Goal: Task Accomplishment & Management: Manage account settings

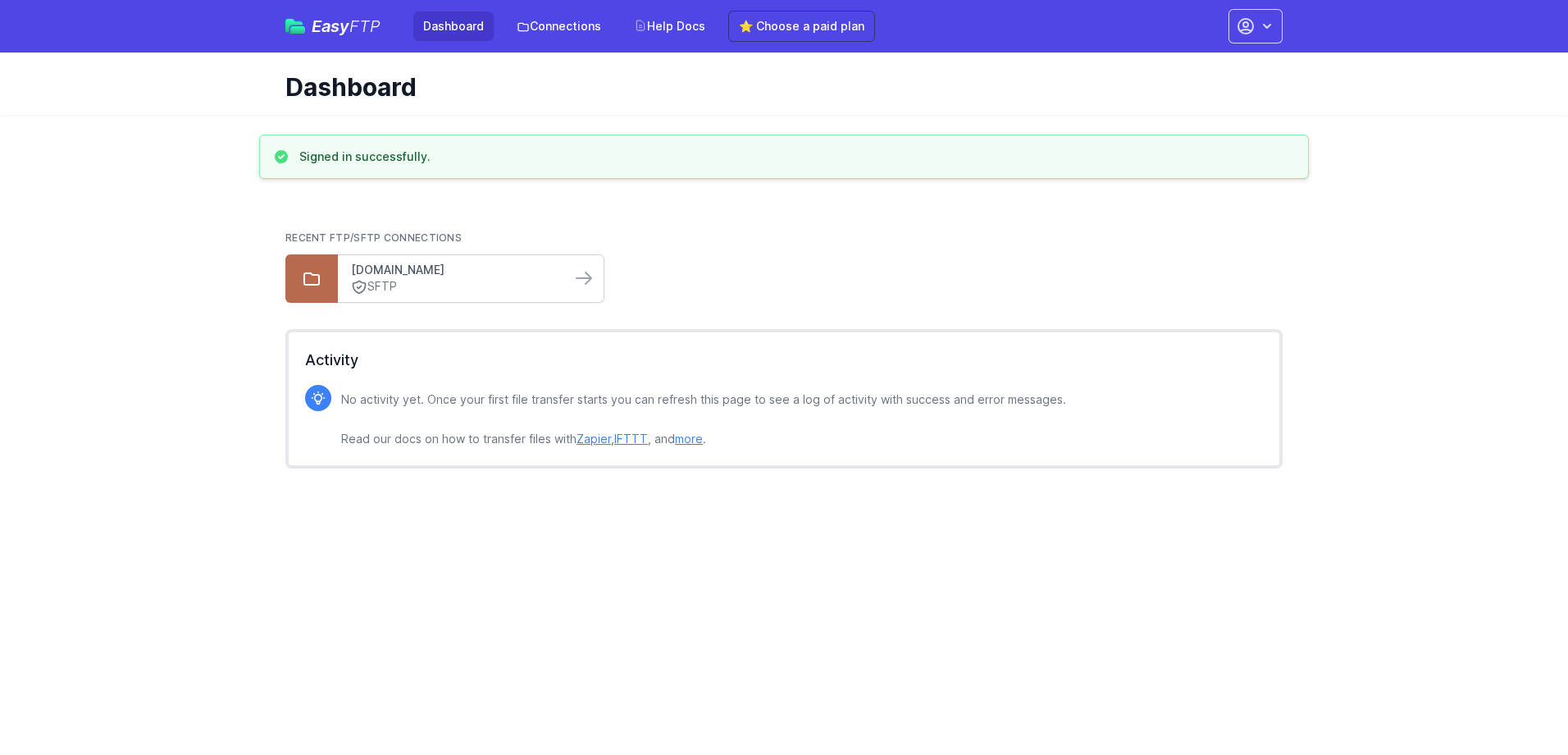
click at [539, 273] on link "[DOMAIN_NAME]" at bounding box center [455, 269] width 207 height 16
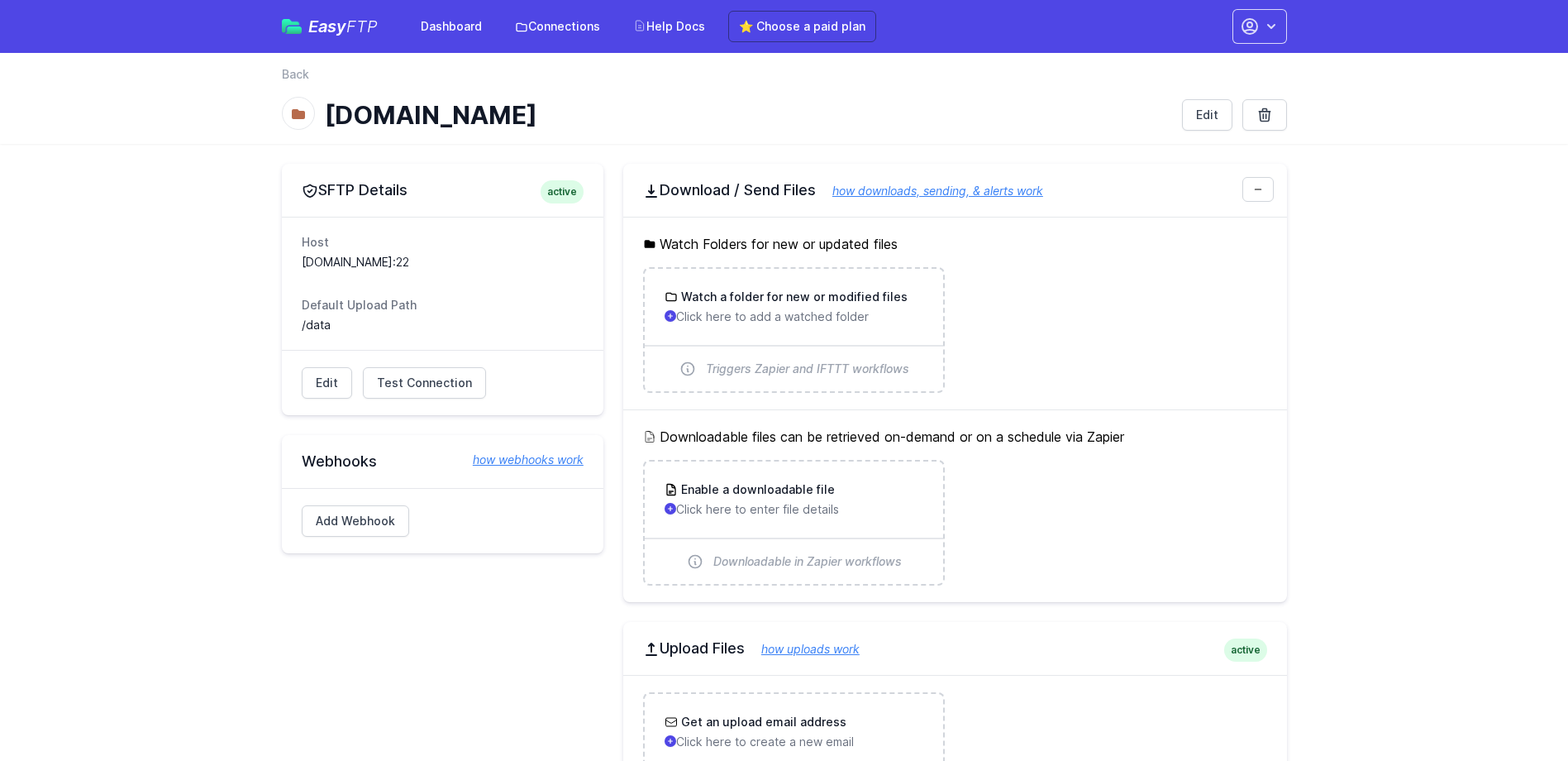
click at [1249, 47] on div "Easy FTP Dashboard Connections Help Docs ⭐ Choose a paid plan Account Settings …" at bounding box center [785, 27] width 1005 height 53
click at [1260, 25] on button "button" at bounding box center [1260, 27] width 55 height 35
click at [1198, 99] on link "Your Profile" at bounding box center [1208, 98] width 159 height 30
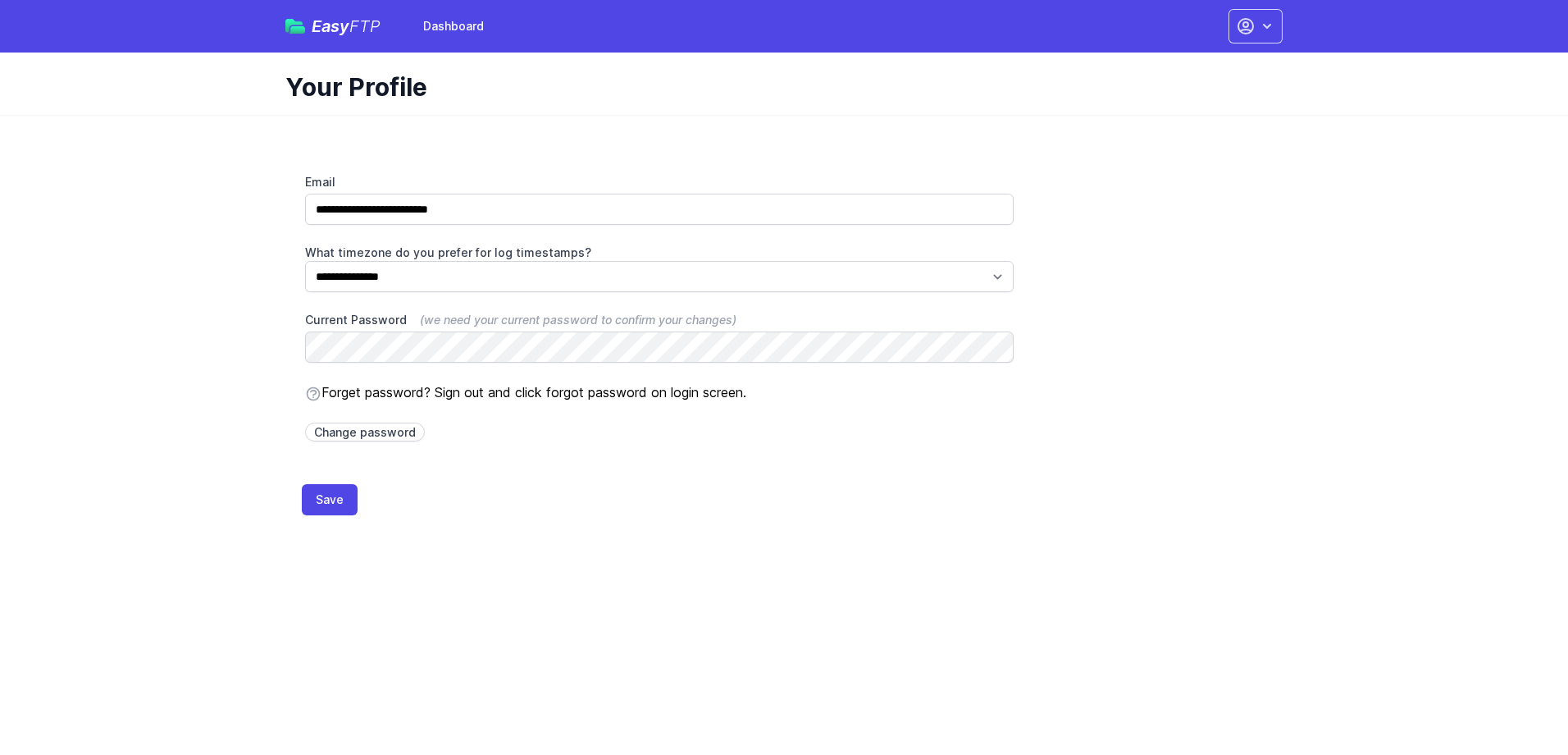
click at [296, 20] on img at bounding box center [295, 25] width 20 height 14
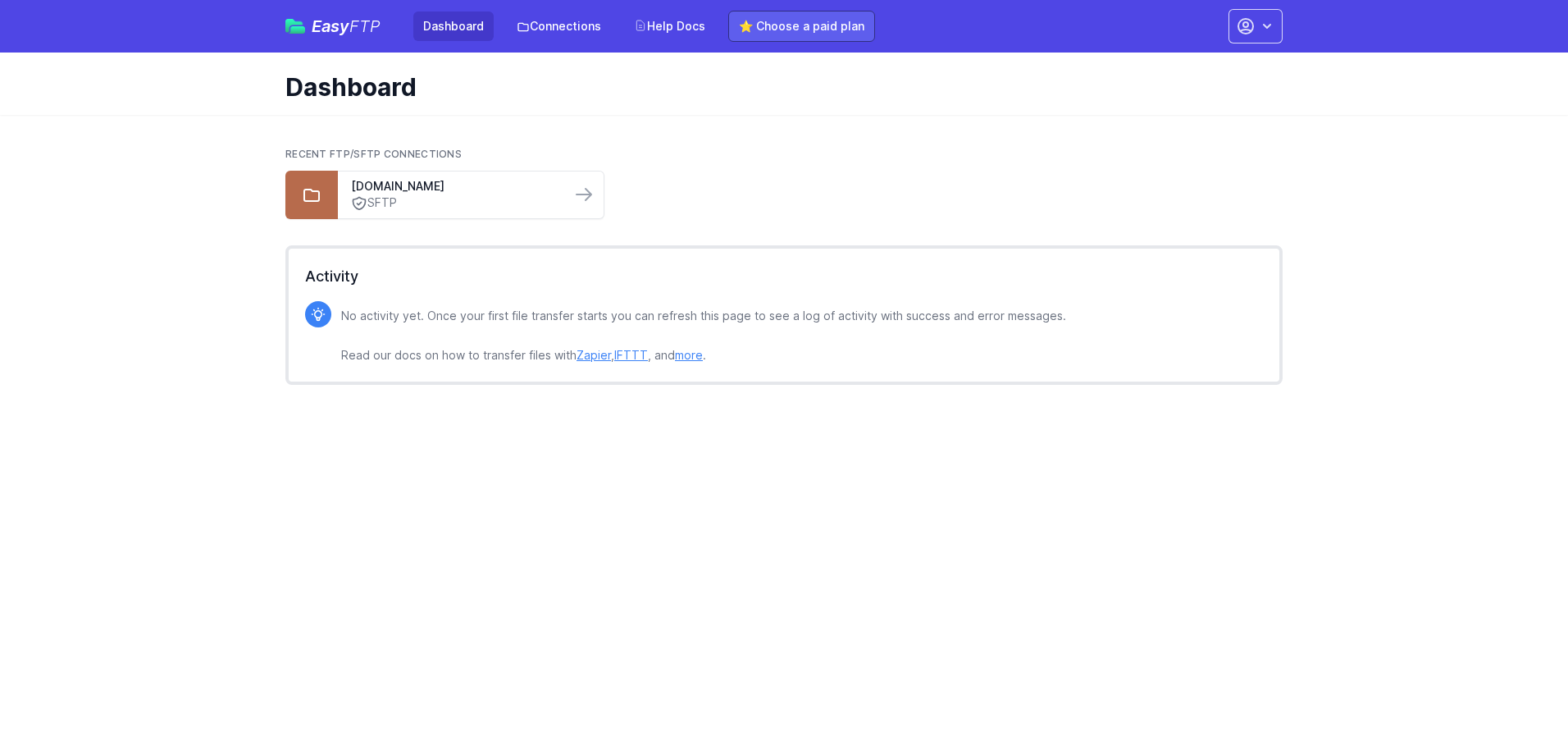
click at [830, 22] on link "⭐ Choose a paid plan" at bounding box center [801, 26] width 147 height 31
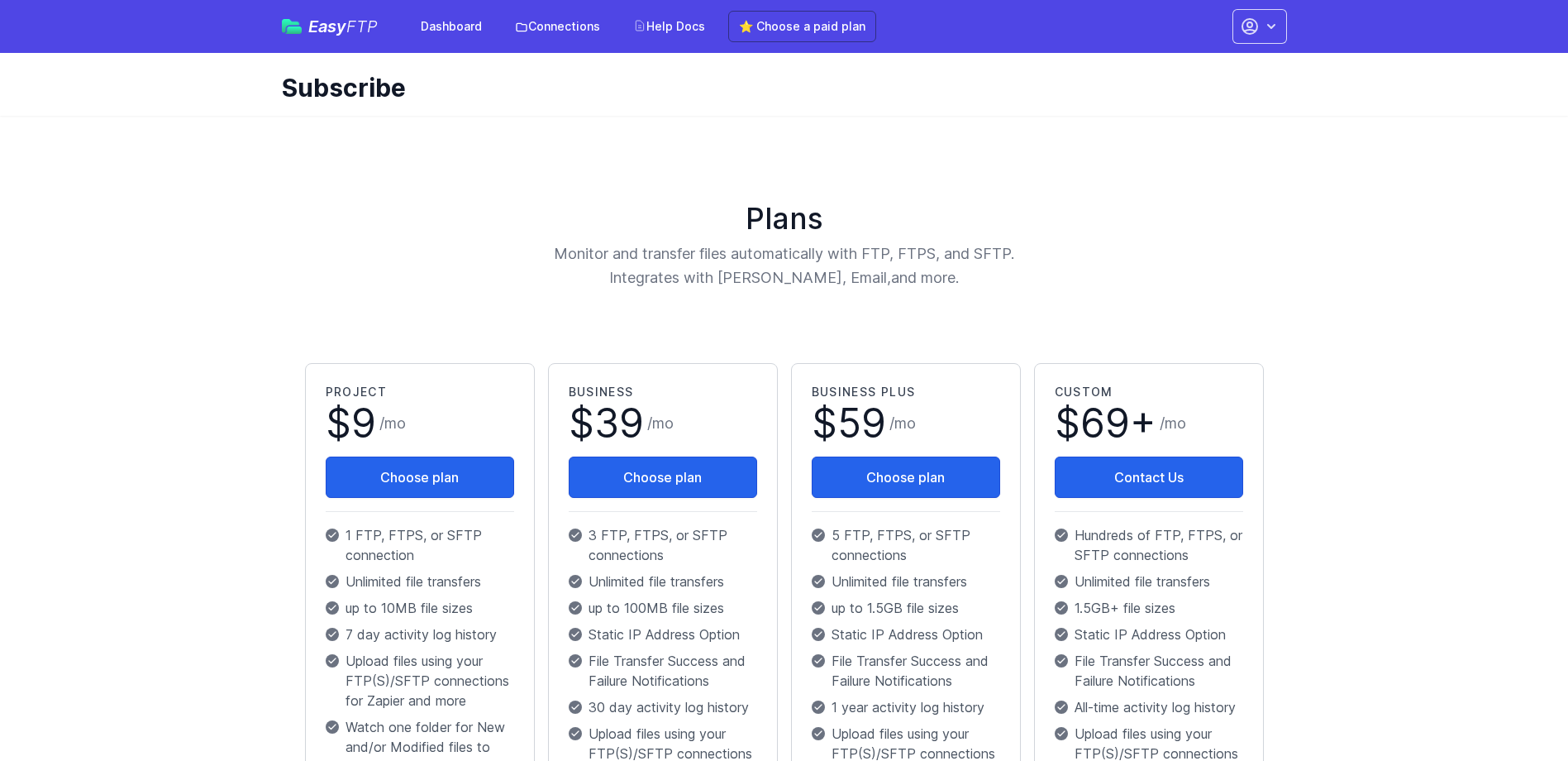
click at [1423, 306] on main "Plans Monitor and transfer files automatically with FTP, FTPS, and SFTP. Integr…" at bounding box center [784, 714] width 1568 height 1197
click at [321, 44] on div "Easy FTP Dashboard Connections Help Docs ⭐ Choose a paid plan Account Settings …" at bounding box center [785, 27] width 1005 height 53
click at [330, 29] on span "Easy FTP" at bounding box center [343, 26] width 69 height 16
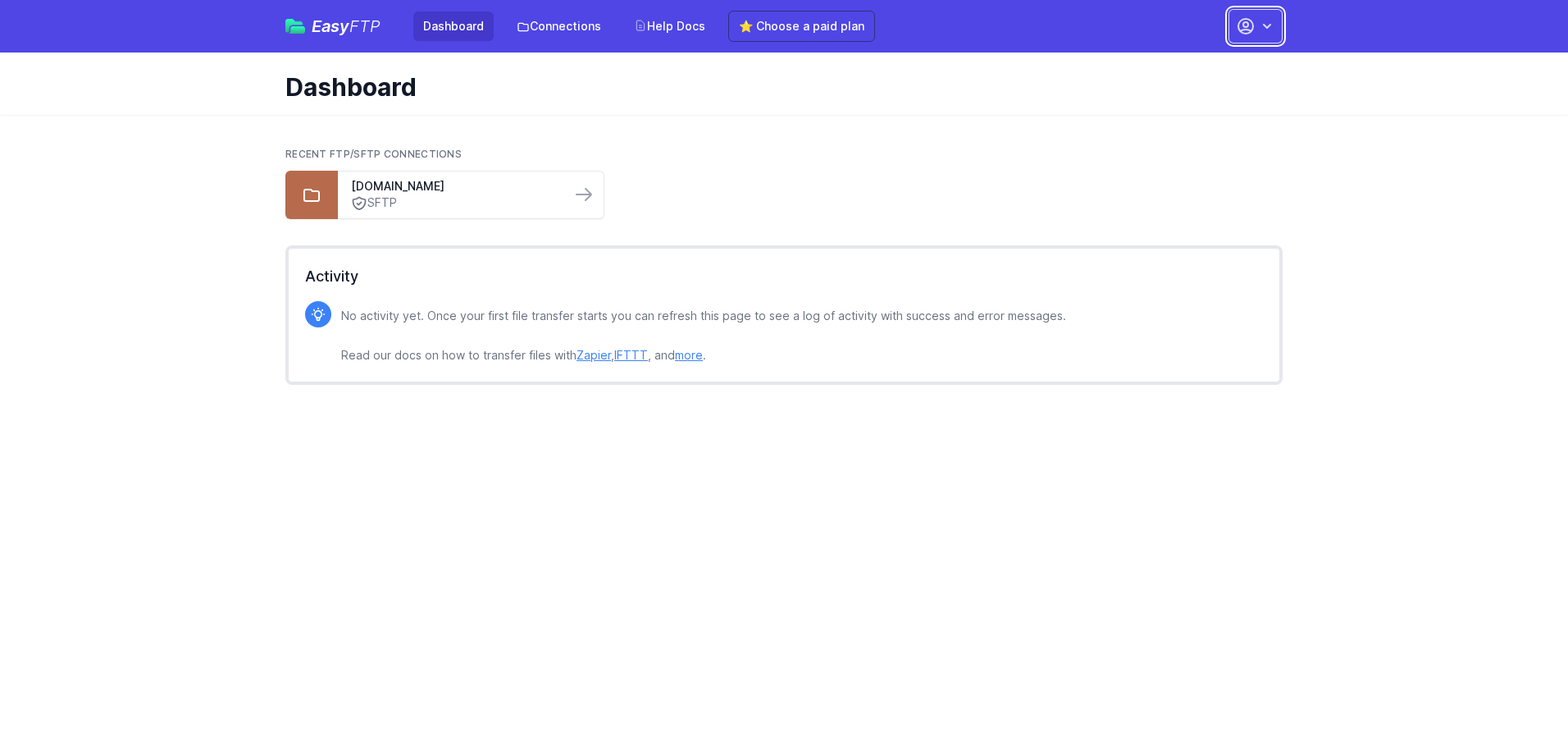
click at [1273, 27] on icon "button" at bounding box center [1266, 25] width 16 height 16
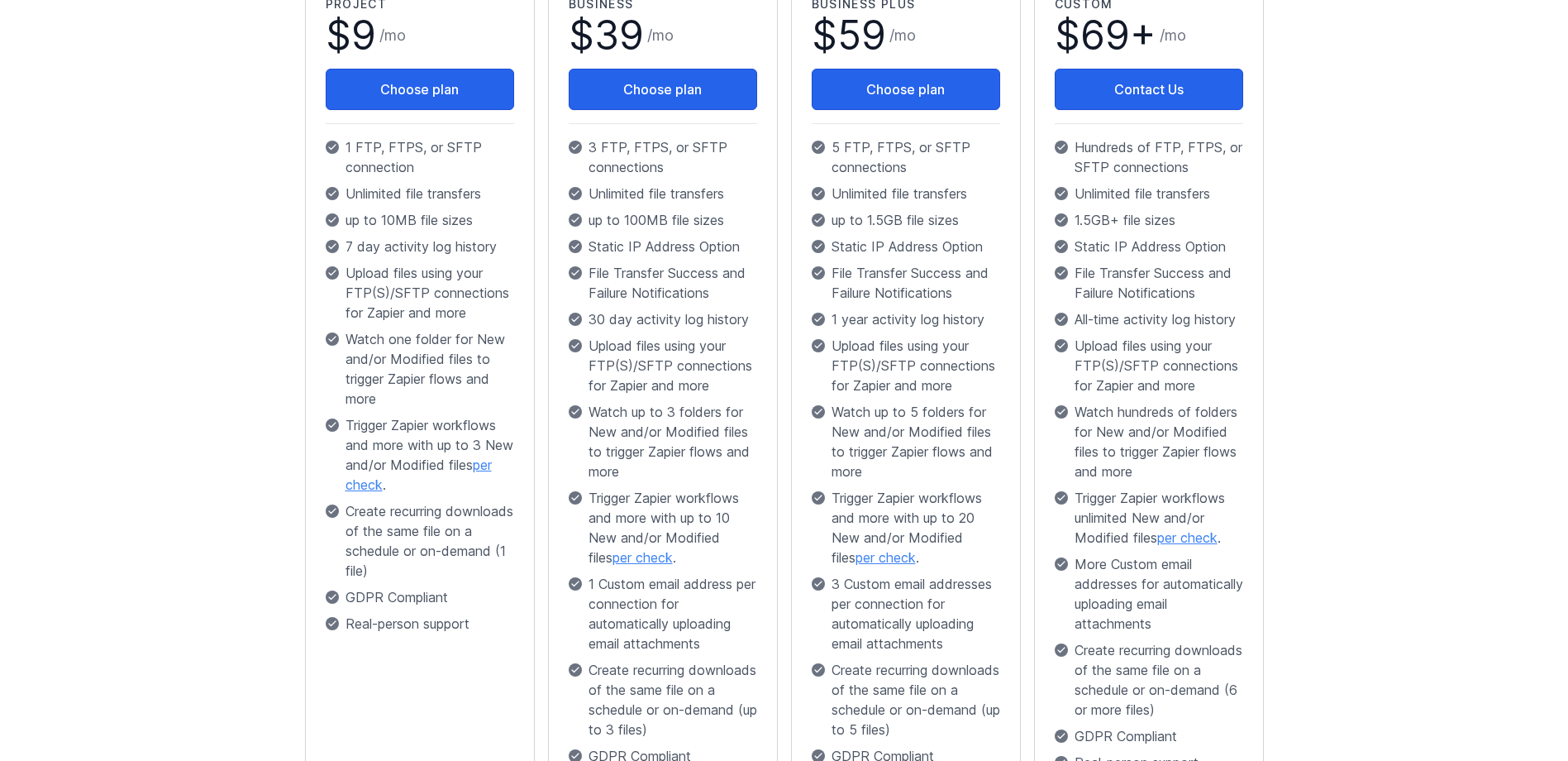
scroll to position [552, 0]
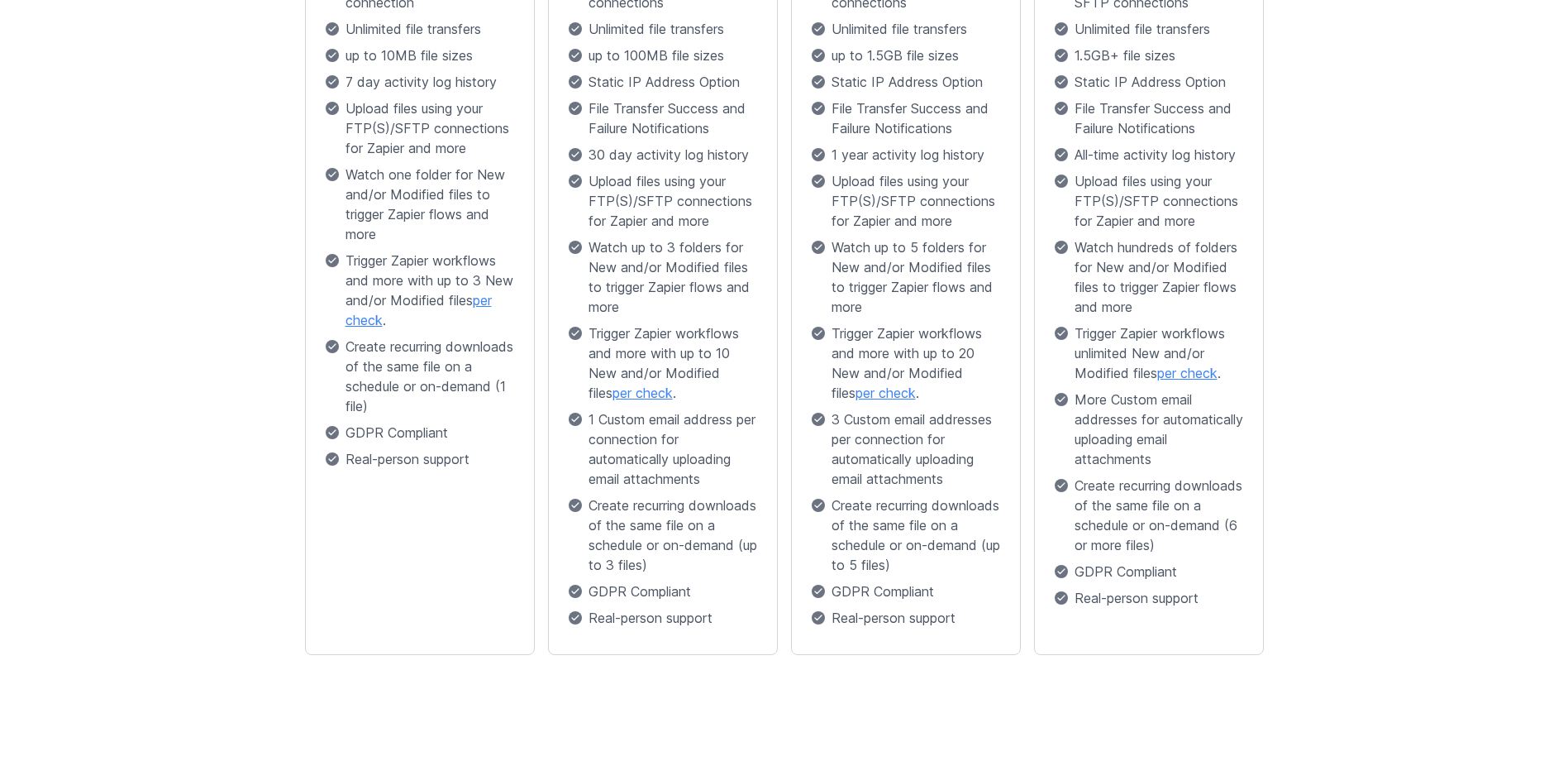
click at [386, 437] on p "GDPR Compliant" at bounding box center [420, 432] width 188 height 20
drag, startPoint x: 386, startPoint y: 437, endPoint x: 363, endPoint y: 436, distance: 23.0
click at [363, 436] on p "GDPR Compliant" at bounding box center [420, 432] width 188 height 20
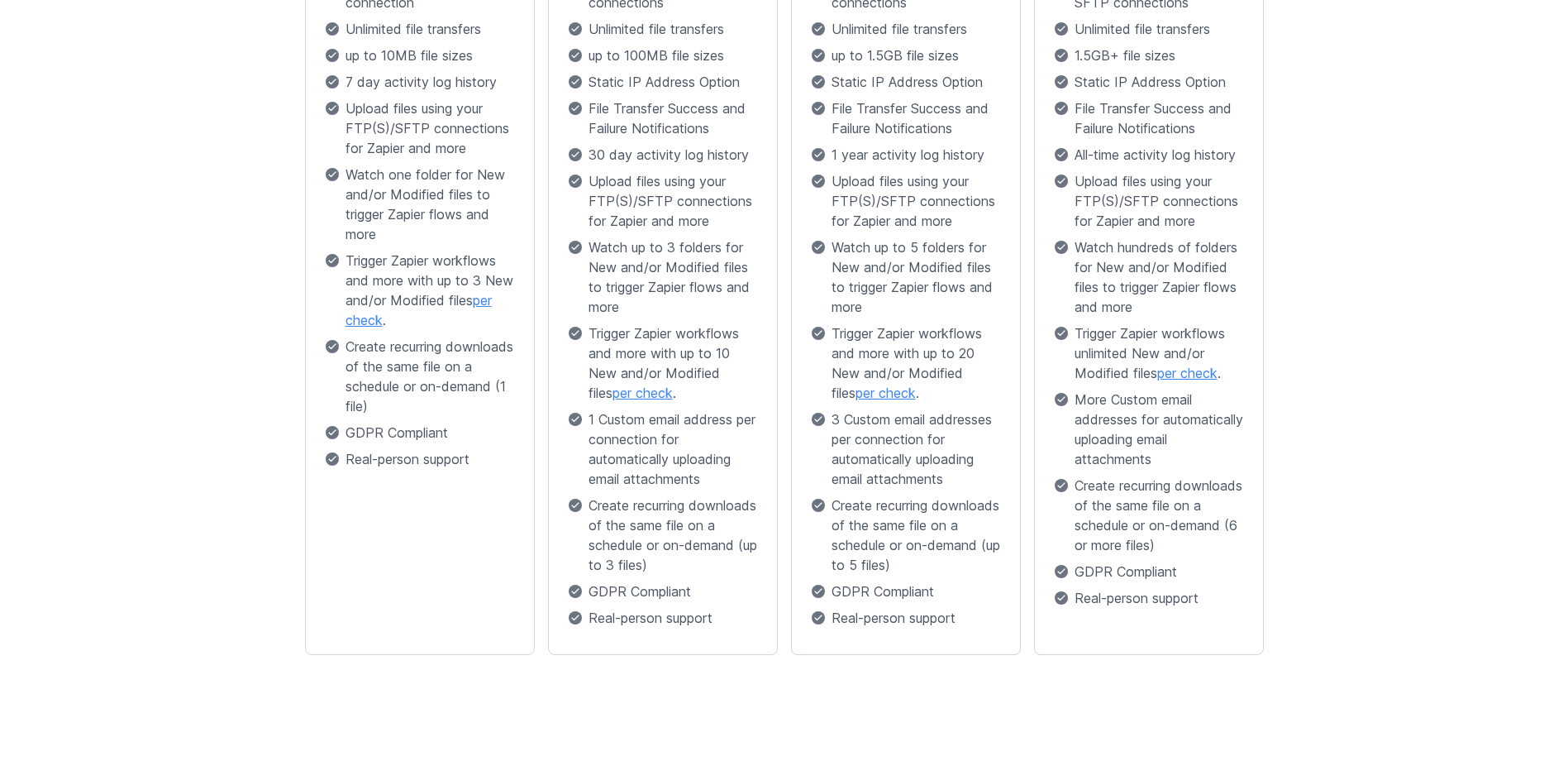
drag, startPoint x: 363, startPoint y: 436, endPoint x: 1007, endPoint y: 523, distance: 649.8
click at [1007, 523] on div "Business Plus $ 59 / mo Choose plan 5 FTP, FTPS, or SFTP connections Unlimited …" at bounding box center [905, 233] width 230 height 844
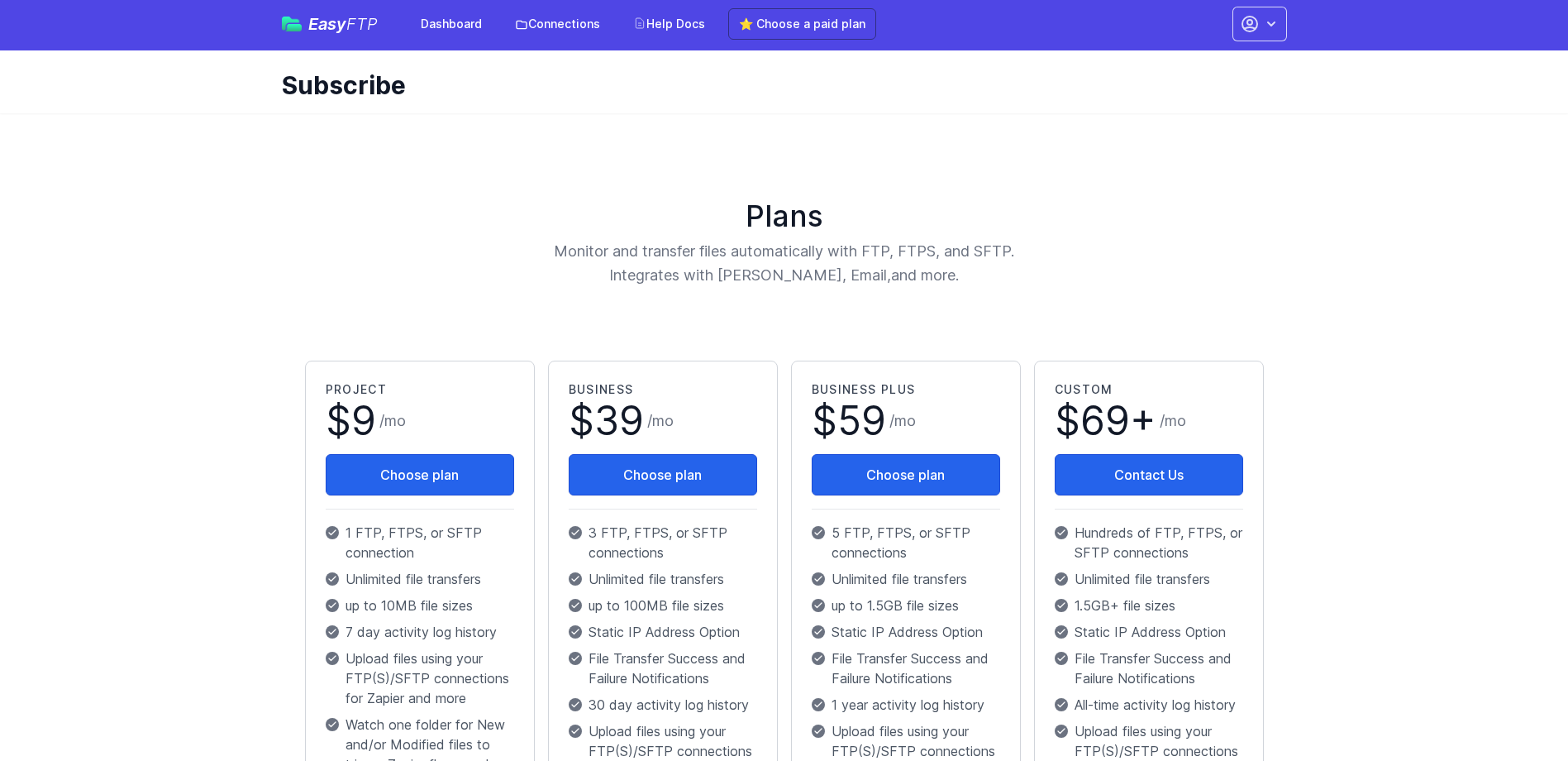
scroll to position [0, 0]
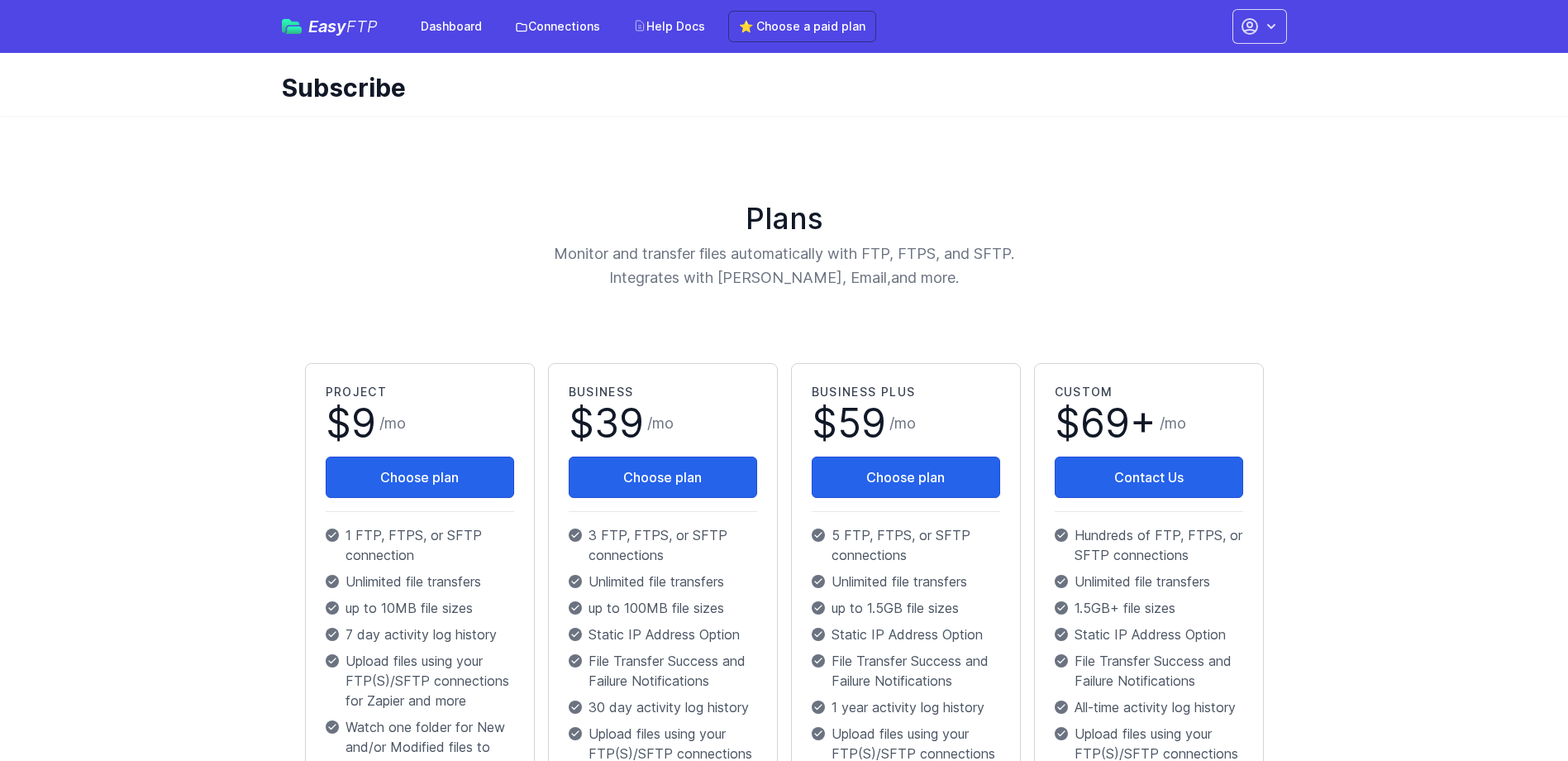
click at [1151, 247] on div "Plans Monitor and transfer files automatically with FTP, FTPS, and SFTP. Integr…" at bounding box center [784, 245] width 972 height 88
click at [651, 24] on link "Help Docs" at bounding box center [669, 27] width 91 height 30
click at [302, 17] on div "Easy FTP Dashboard Connections Help Docs ⭐ Choose a paid plan" at bounding box center [579, 27] width 594 height 32
click at [312, 28] on span "Easy FTP" at bounding box center [343, 26] width 69 height 16
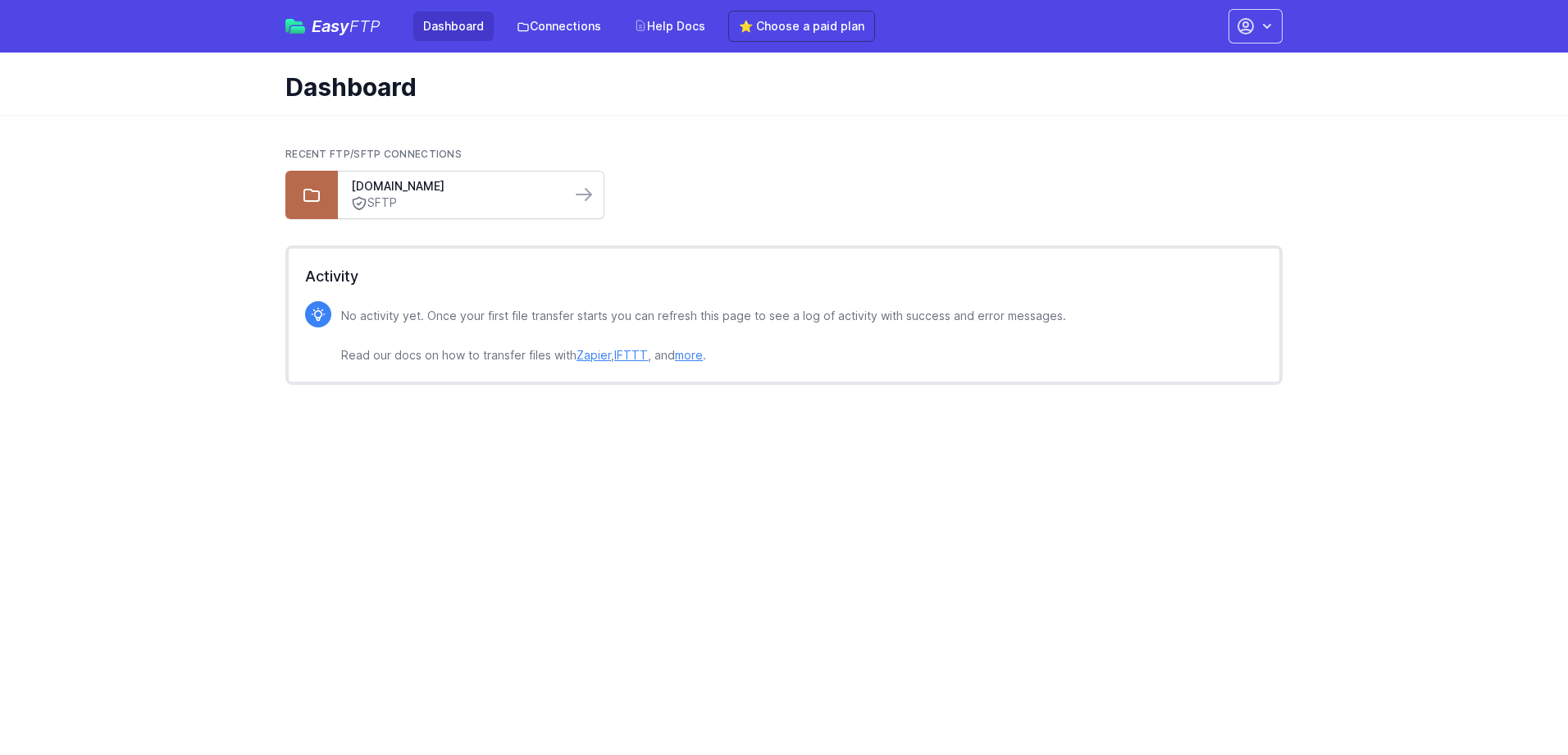
click at [552, 196] on link "SFTP" at bounding box center [455, 203] width 207 height 17
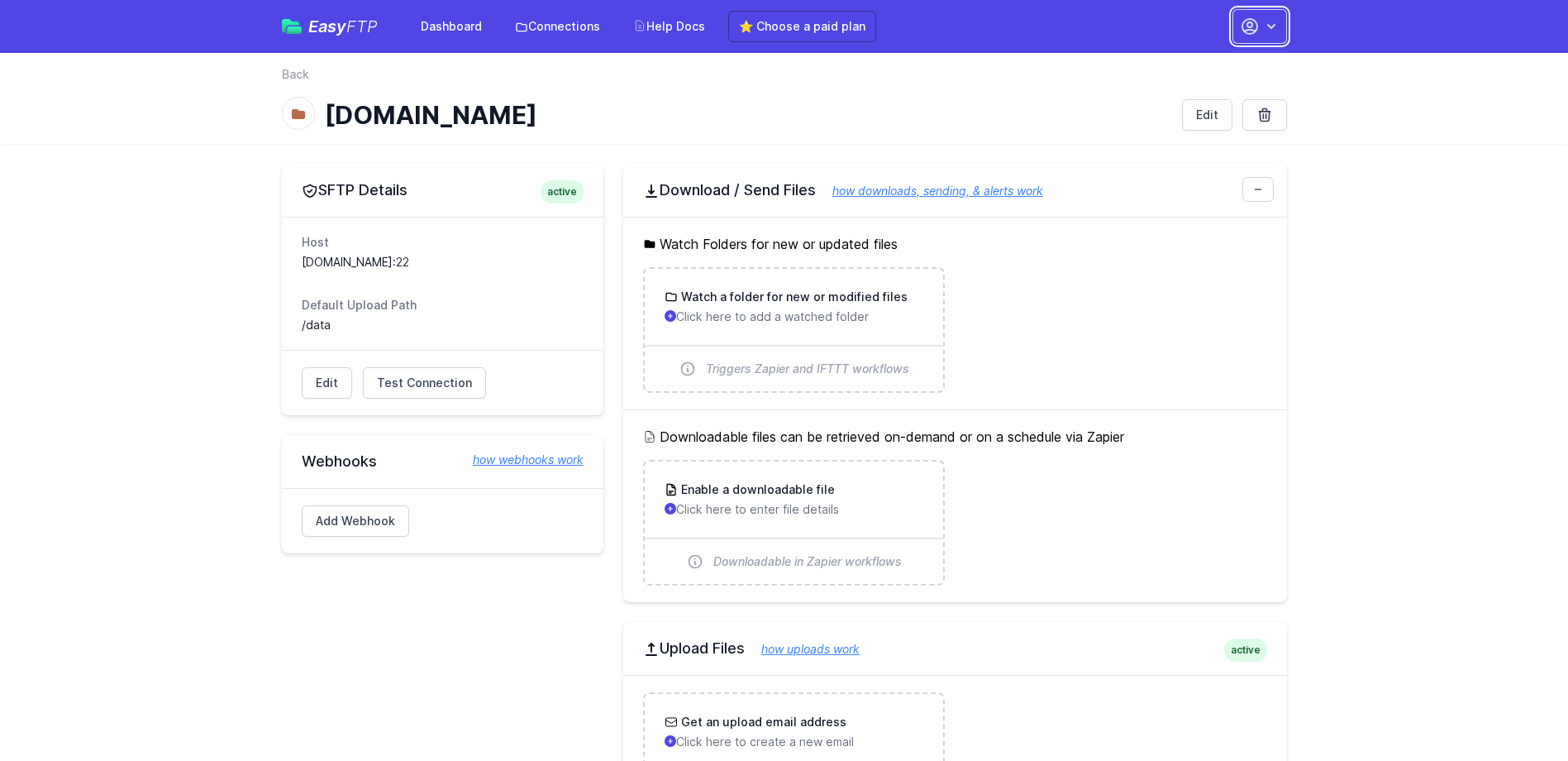
click at [1267, 33] on icon "button" at bounding box center [1271, 26] width 16 height 16
click at [1194, 64] on link "Account Settings" at bounding box center [1208, 68] width 159 height 30
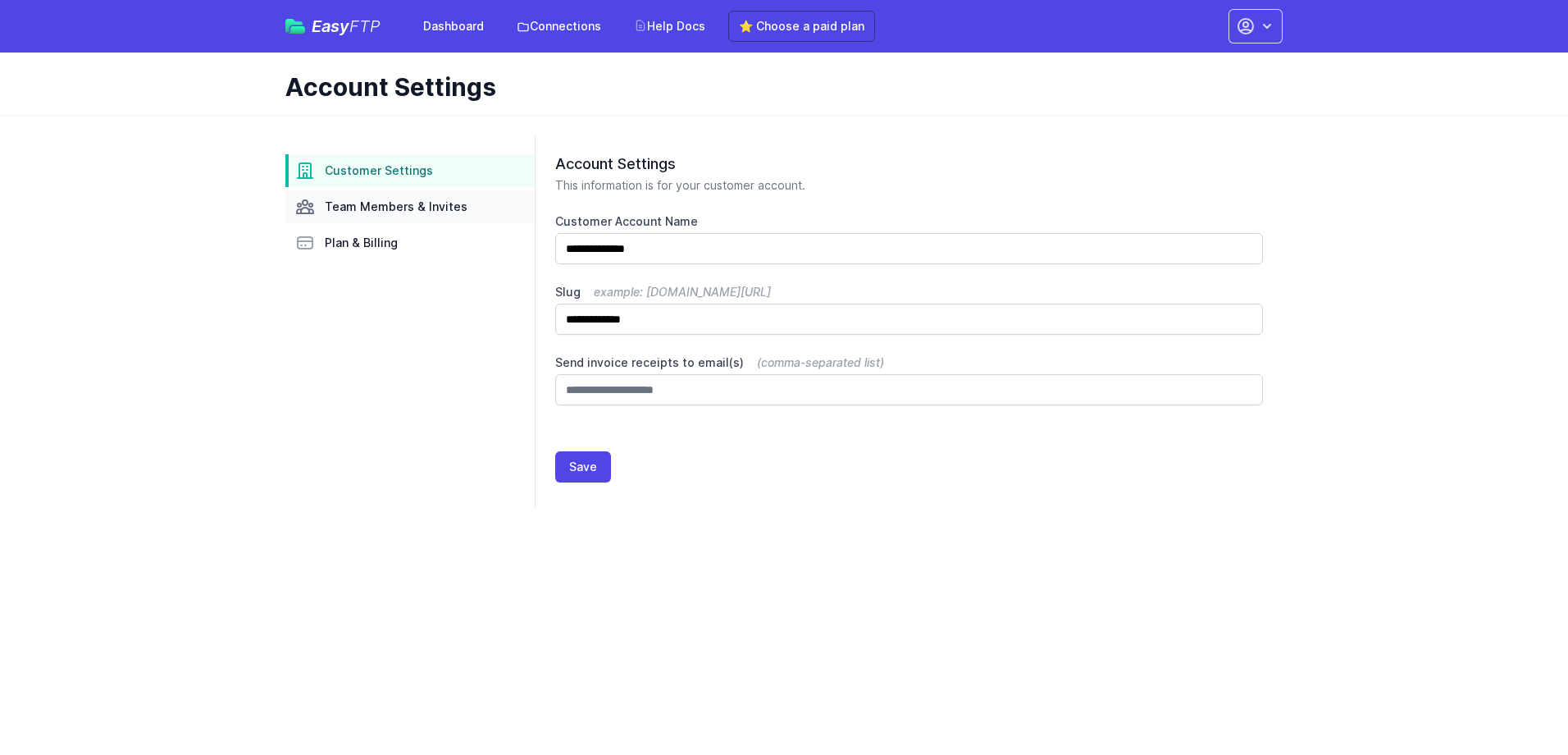
click at [386, 210] on span "Team Members & Invites" at bounding box center [396, 206] width 142 height 16
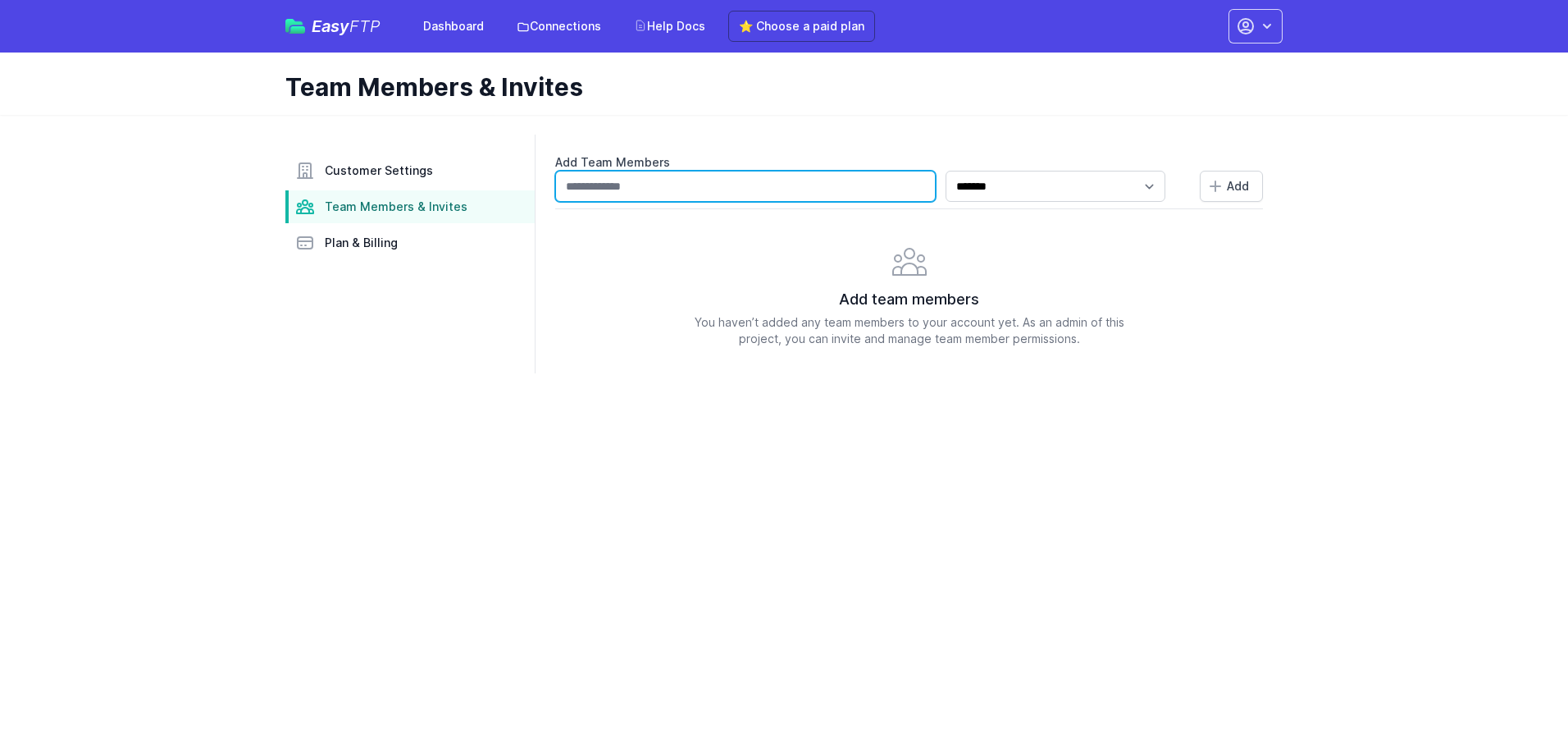
click at [662, 187] on input "text" at bounding box center [745, 186] width 381 height 31
type input "*"
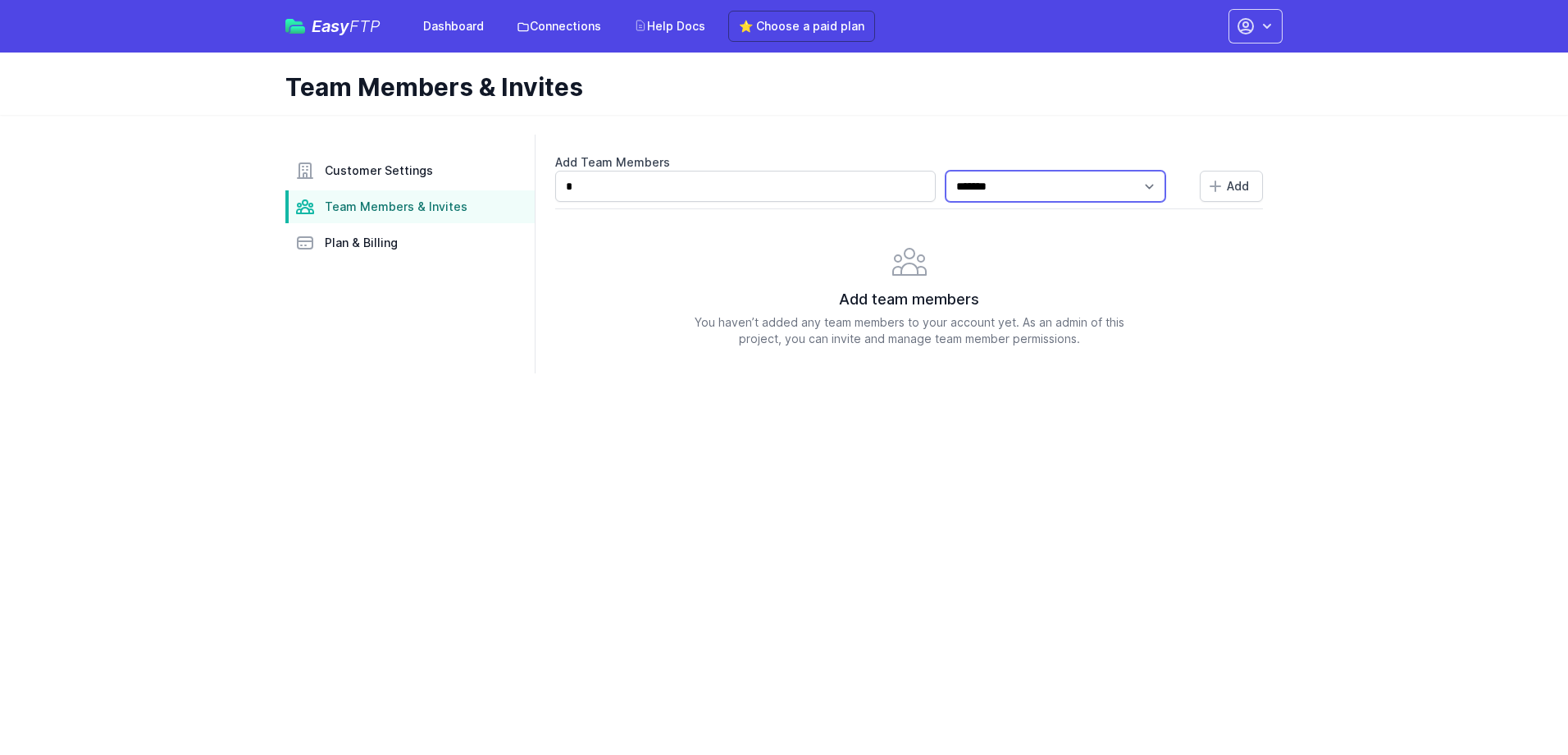
click at [1057, 198] on select "**********" at bounding box center [1055, 186] width 220 height 31
select select "*****"
click at [969, 171] on select "**********" at bounding box center [1055, 186] width 220 height 31
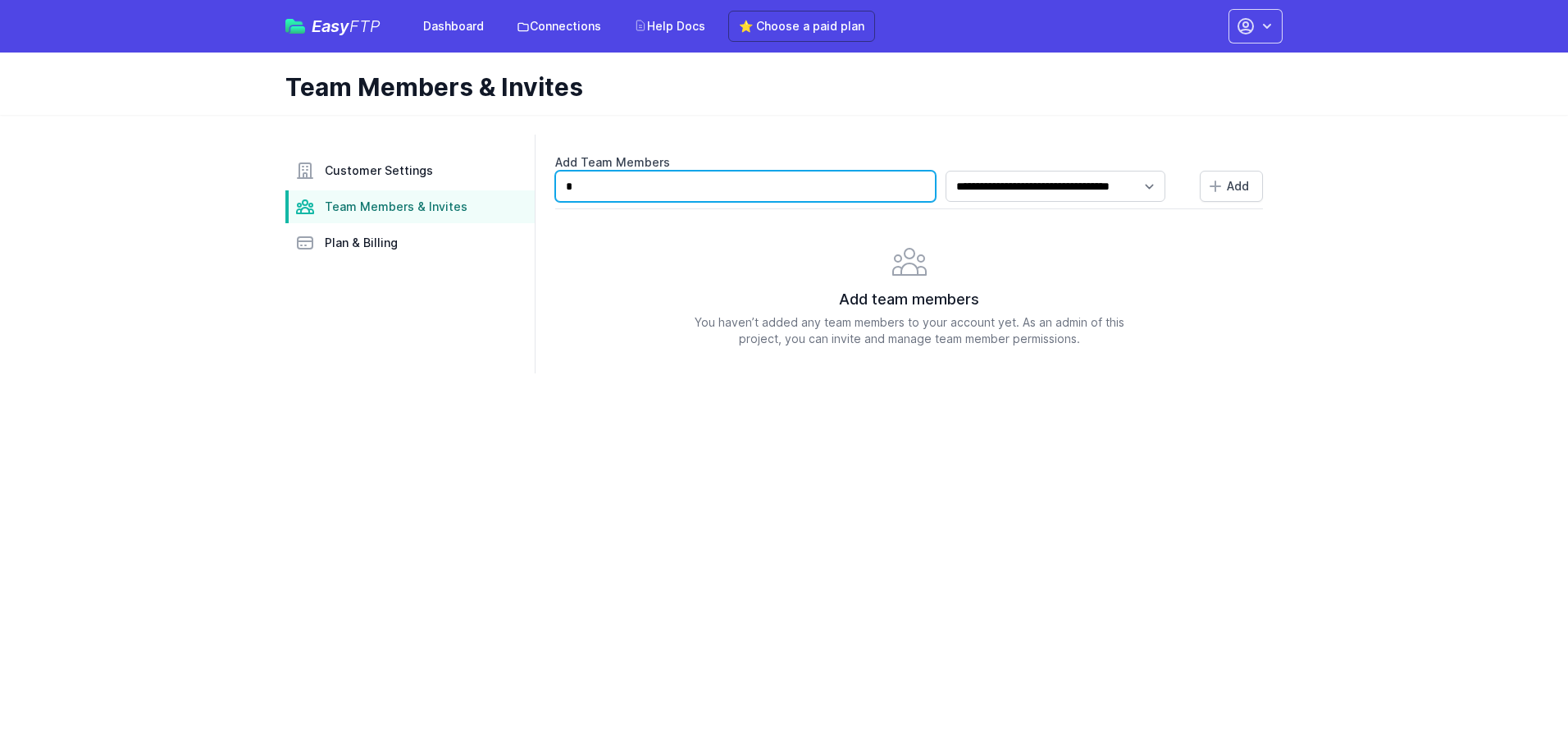
click at [755, 183] on input "*" at bounding box center [745, 186] width 381 height 31
type input "**********"
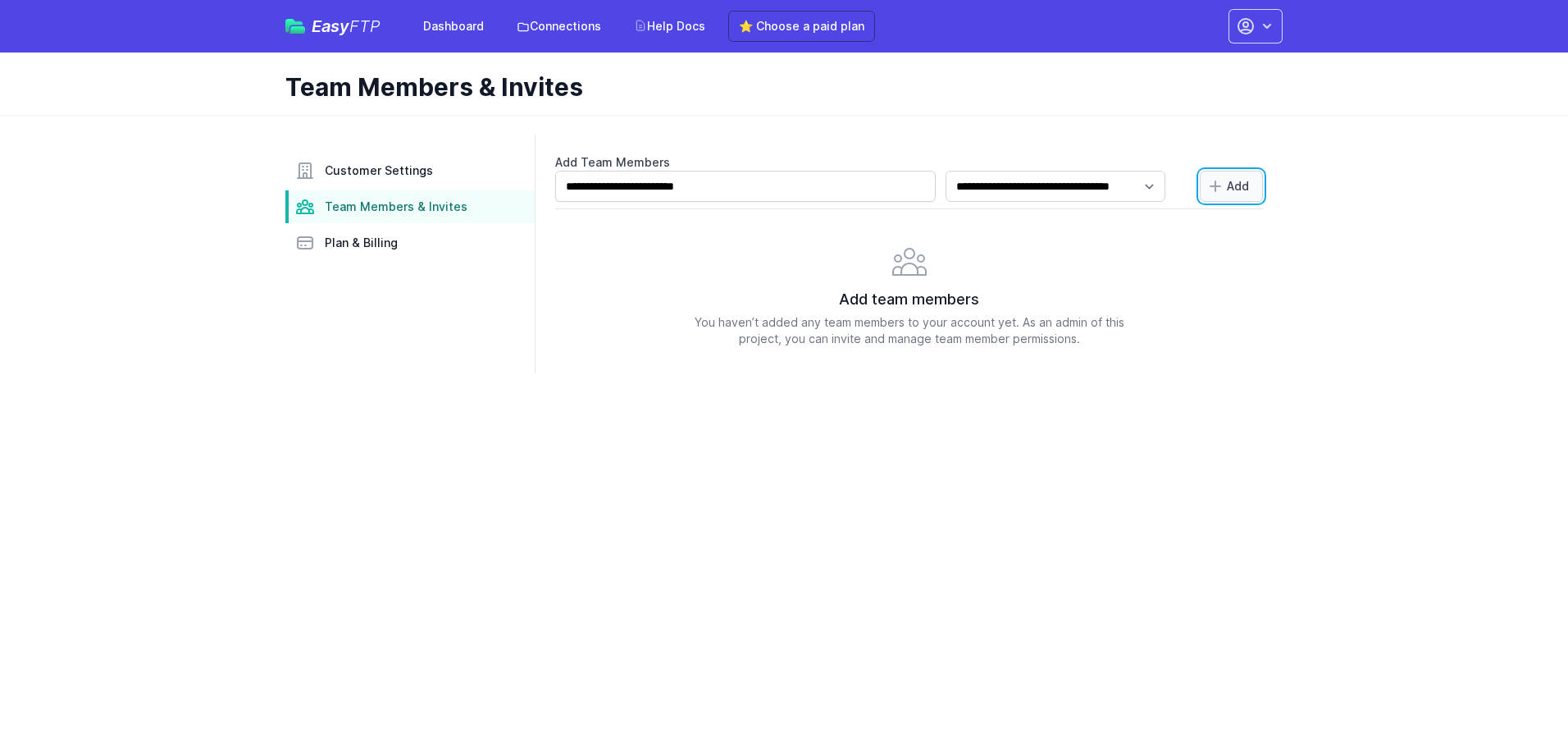
click at [1244, 187] on span "Add" at bounding box center [1238, 186] width 22 height 16
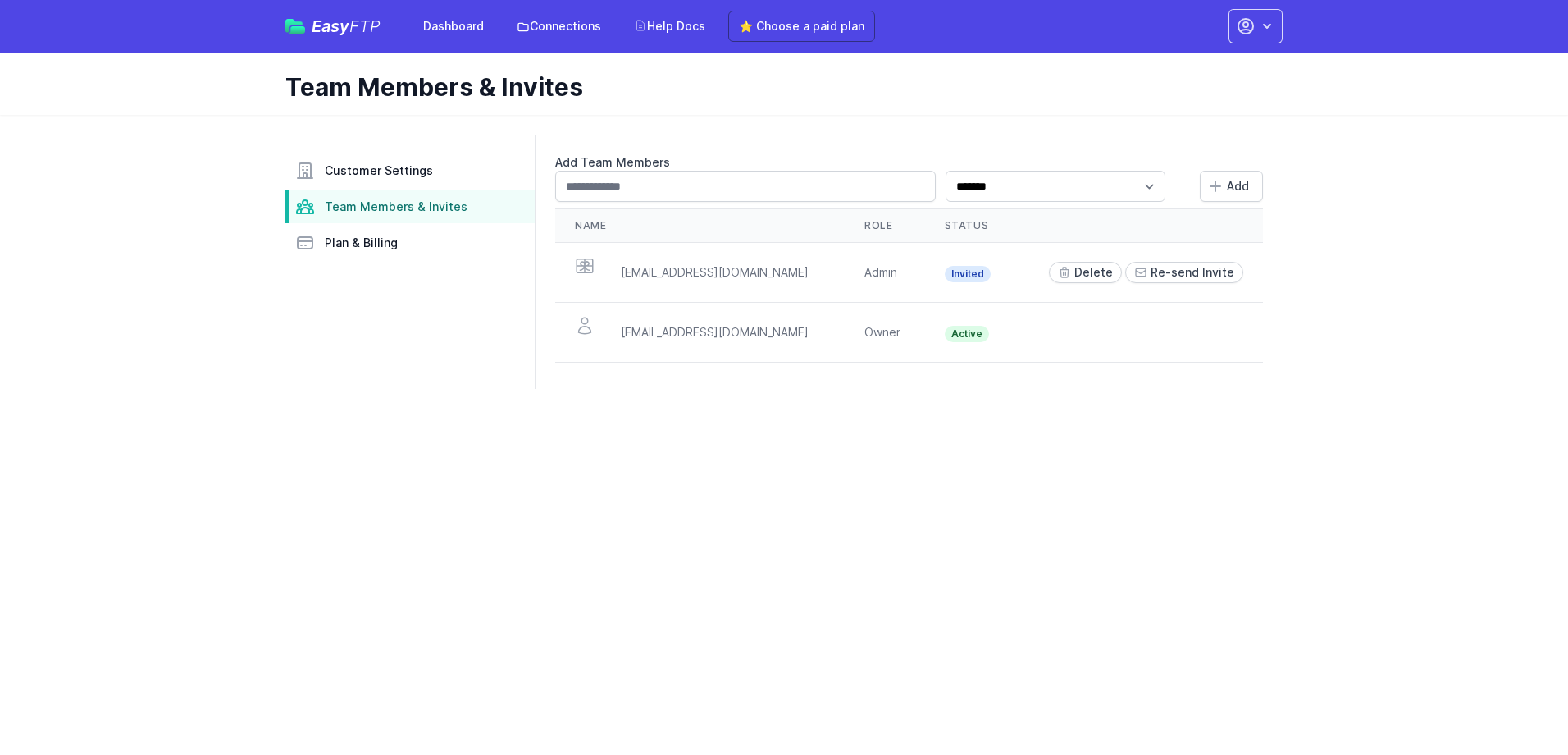
click at [859, 78] on h1 "Team Members & Invites" at bounding box center [778, 87] width 984 height 30
click at [1238, 409] on html "Easy FTP Dashboard Connections Help Docs ⭐ Choose a paid plan Account Settings …" at bounding box center [784, 204] width 1568 height 409
click at [365, 260] on aside "Customer Settings Team Members & Invites Plan & Billing" at bounding box center [410, 262] width 249 height 254
click at [370, 252] on link "Plan & Billing" at bounding box center [410, 243] width 249 height 33
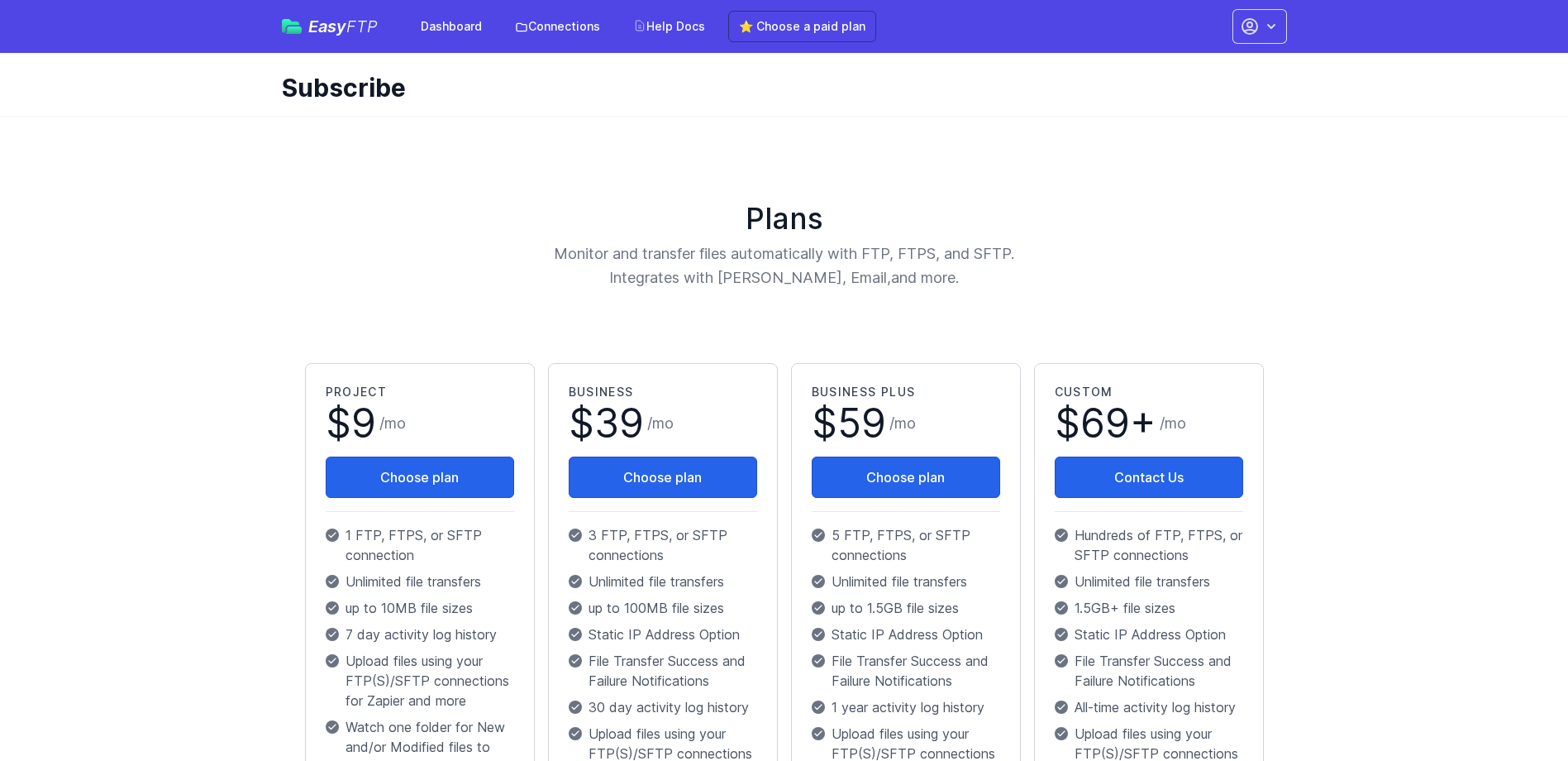
click at [333, 29] on span "Easy FTP" at bounding box center [343, 26] width 69 height 16
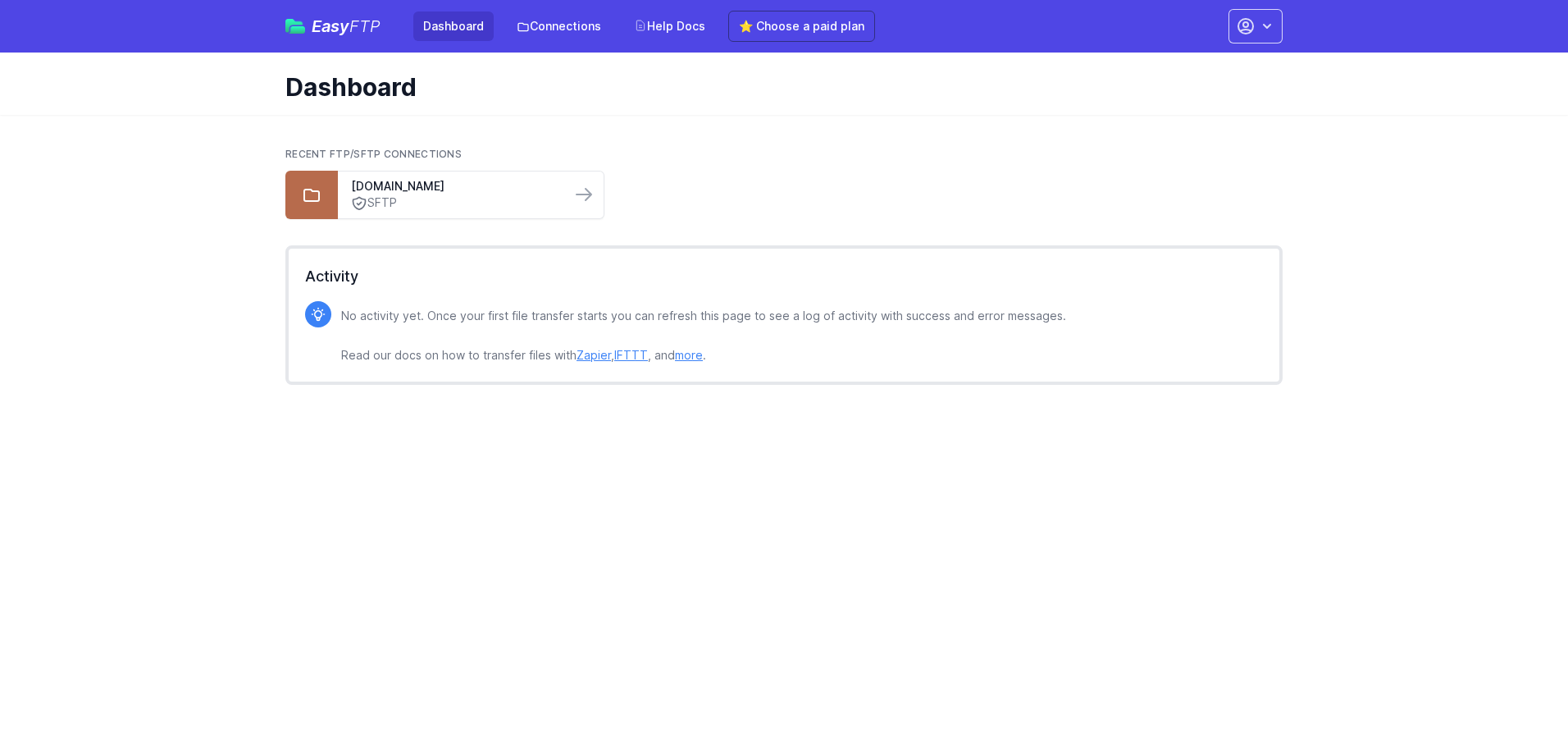
click at [459, 31] on link "Dashboard" at bounding box center [453, 26] width 81 height 30
click at [446, 174] on div "storagescgprod01.blob.core.windows.net SFTP" at bounding box center [454, 194] width 233 height 47
click at [466, 203] on link "SFTP" at bounding box center [455, 203] width 207 height 17
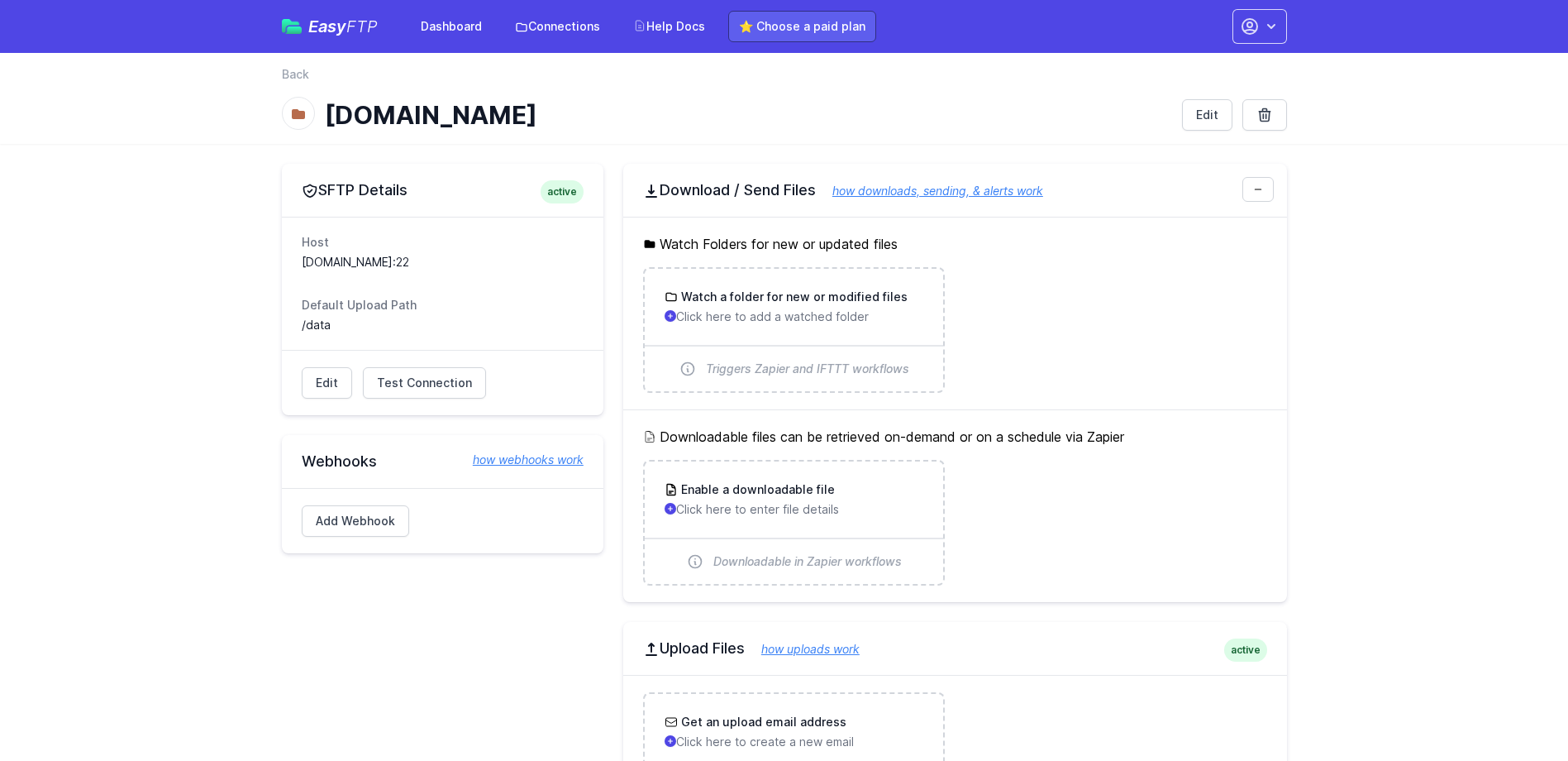
click at [846, 22] on link "⭐ Choose a paid plan" at bounding box center [802, 27] width 148 height 32
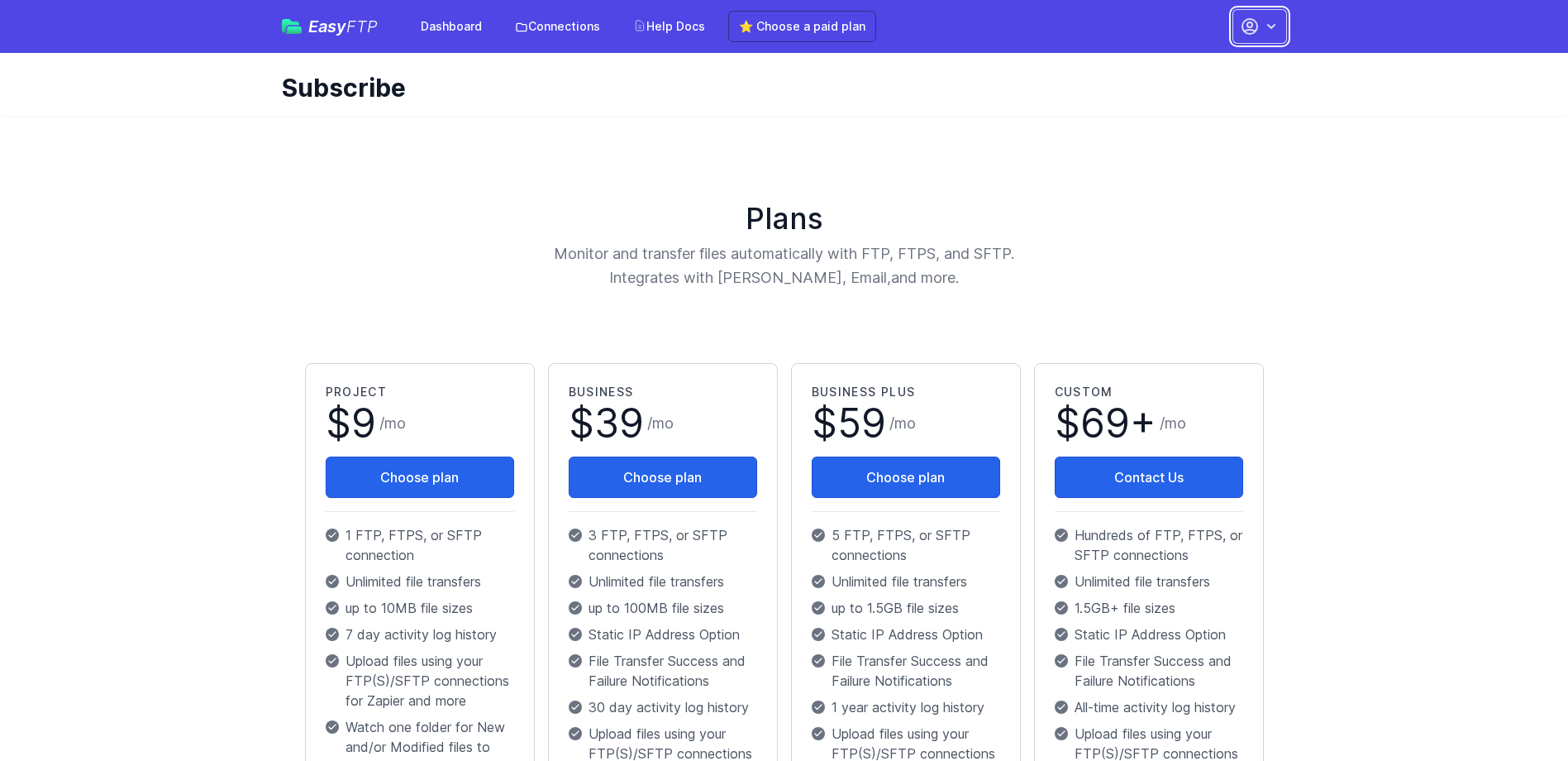
click at [1279, 20] on icon "button" at bounding box center [1271, 26] width 16 height 16
click at [1213, 63] on link "Account Settings" at bounding box center [1208, 68] width 159 height 30
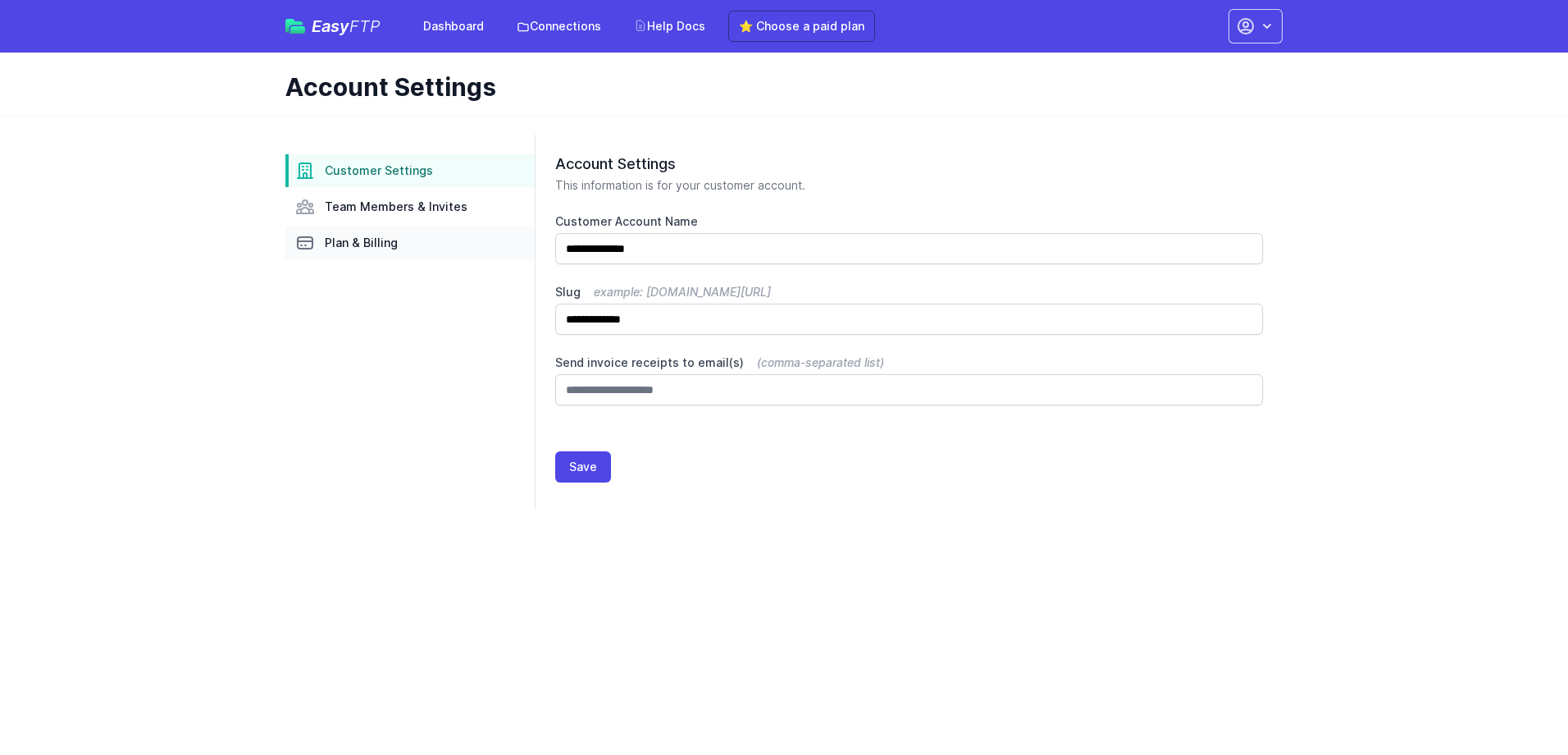
click at [390, 238] on span "Plan & Billing" at bounding box center [361, 243] width 73 height 16
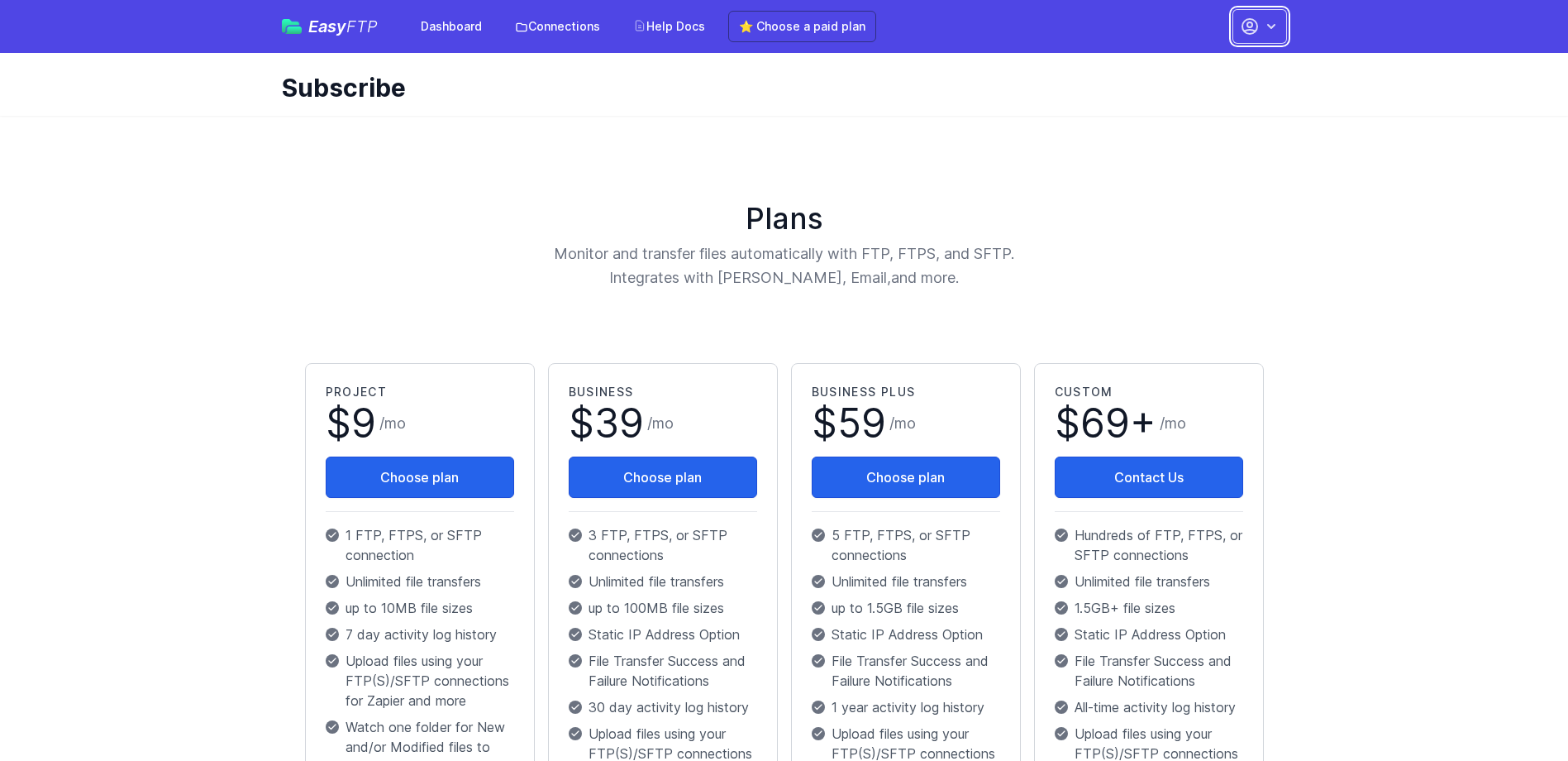
click at [1264, 28] on icon "button" at bounding box center [1271, 26] width 16 height 16
click at [1206, 71] on link "Account Settings" at bounding box center [1208, 68] width 159 height 30
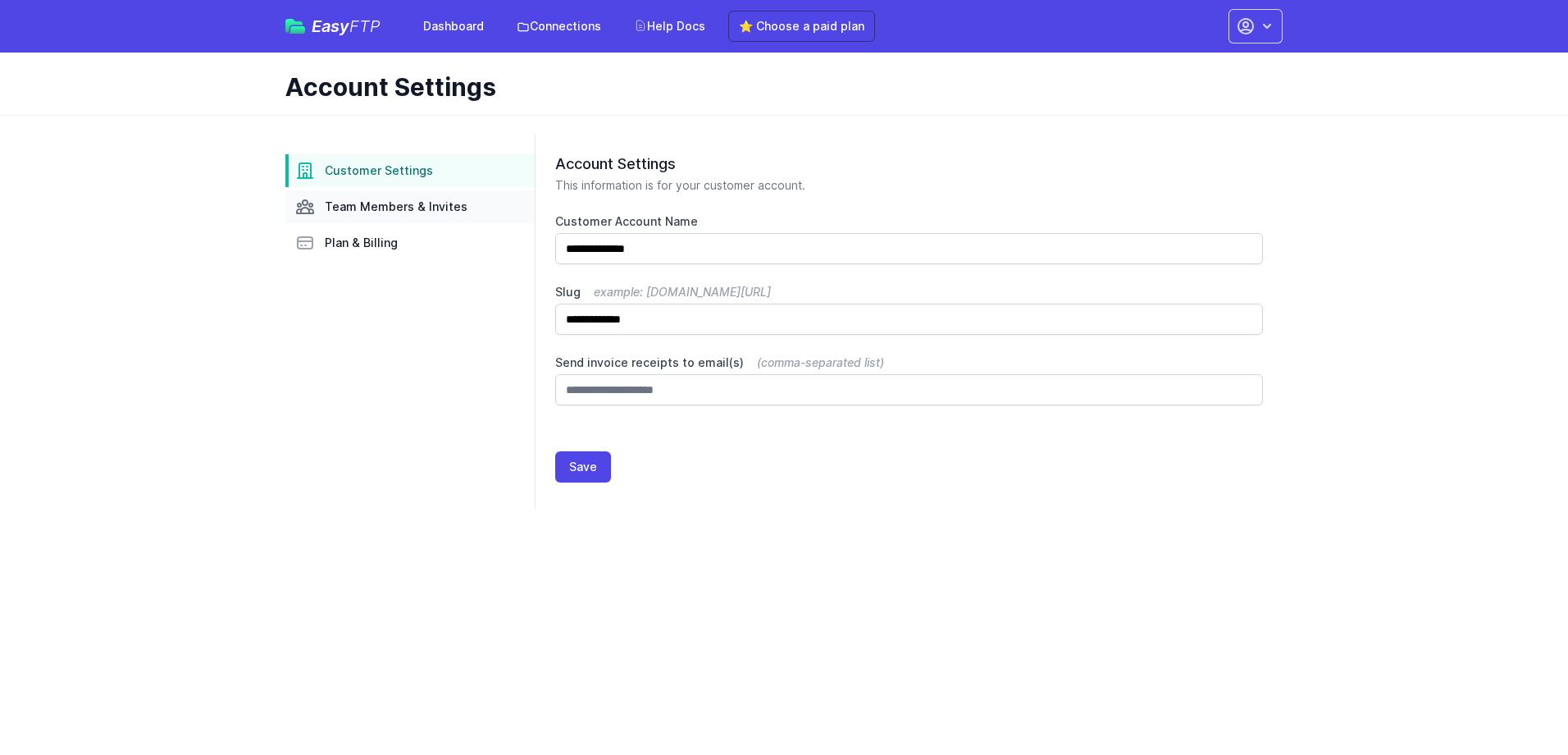
click at [445, 206] on span "Team Members & Invites" at bounding box center [396, 206] width 142 height 16
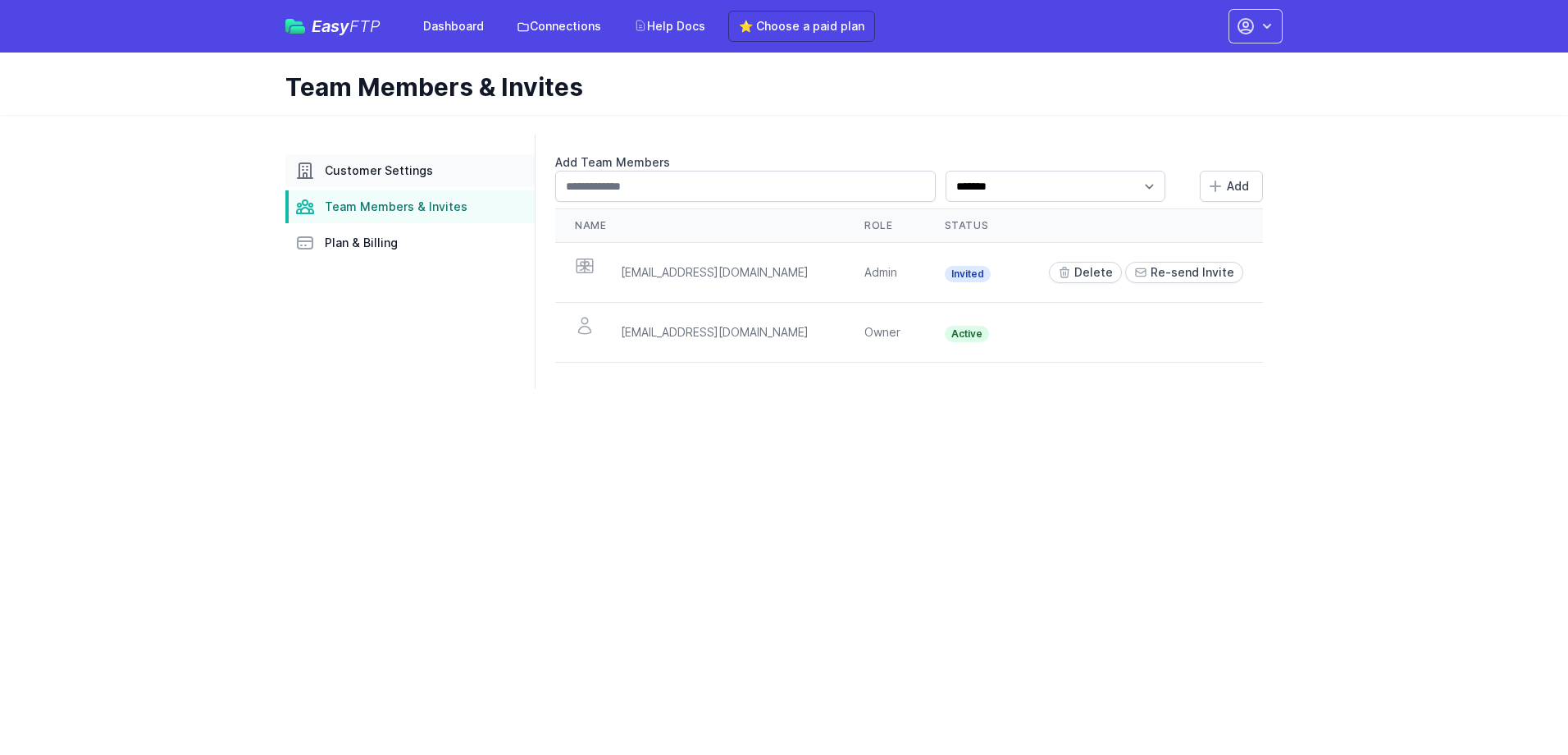
click at [404, 172] on span "Customer Settings" at bounding box center [379, 170] width 109 height 16
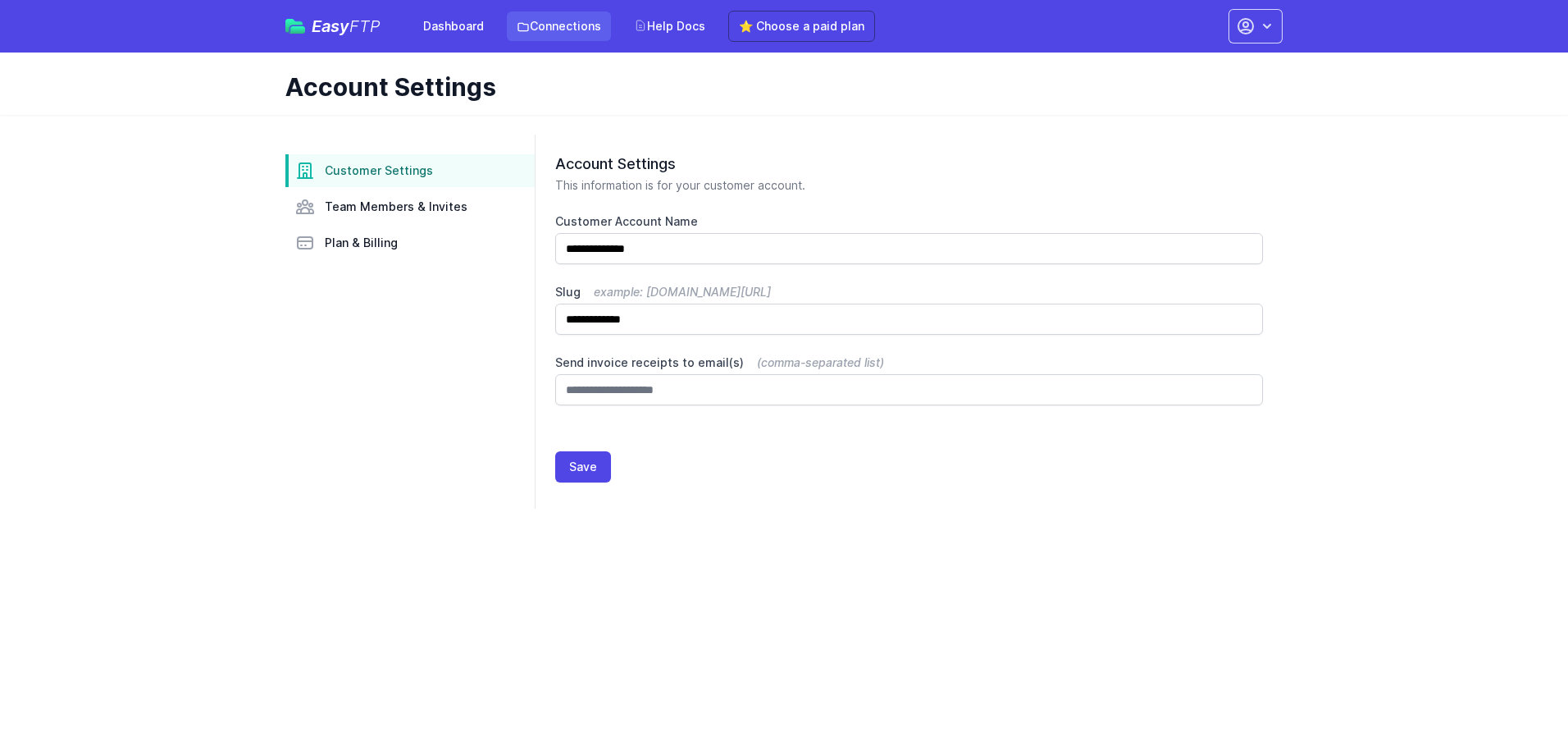
click at [556, 26] on link "Connections" at bounding box center [559, 26] width 104 height 30
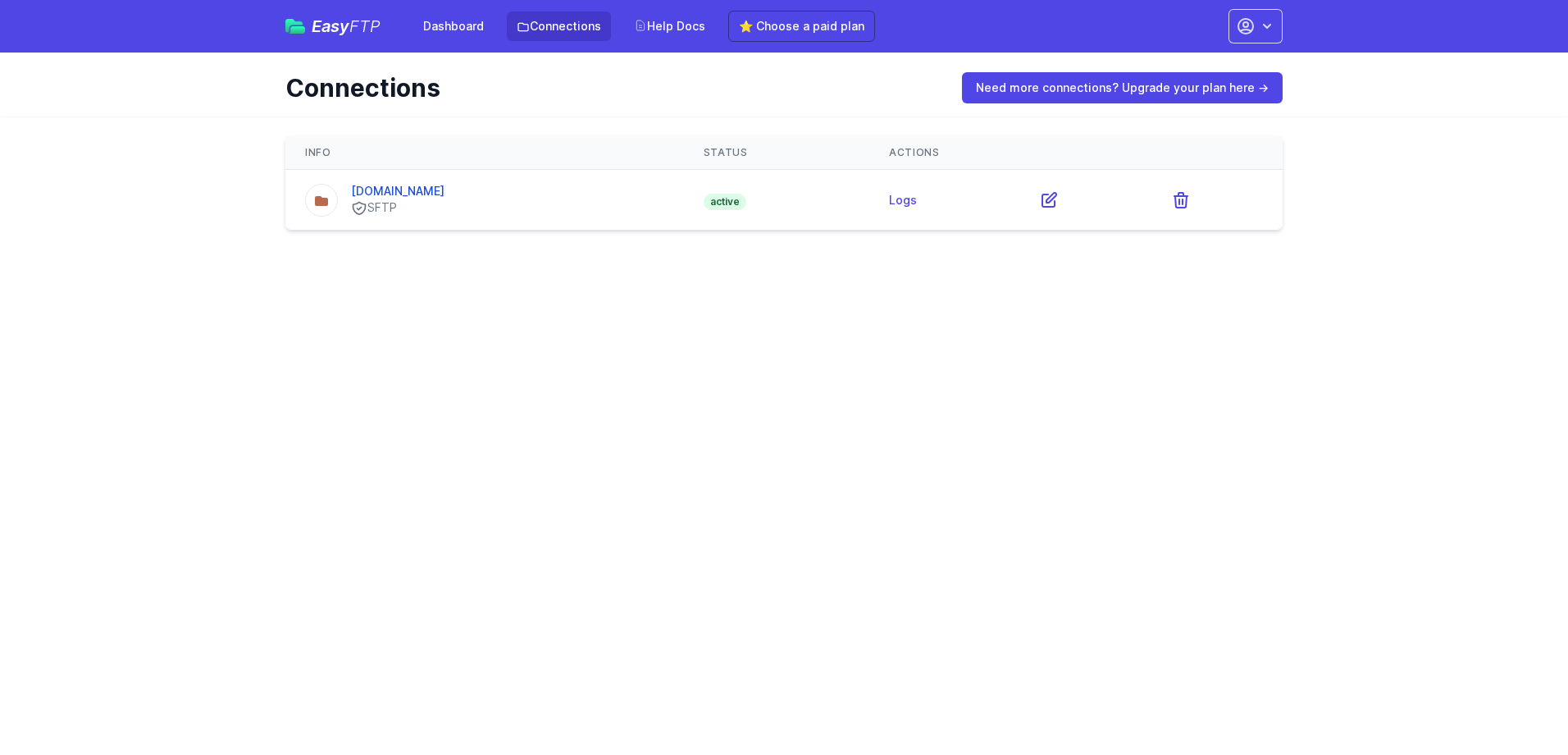
click at [505, 221] on td "storagescgprod01.blob.core.windows.net SFTP" at bounding box center [485, 200] width 399 height 61
click at [444, 187] on link "storagescgprod01.blob.core.windows.net" at bounding box center [398, 191] width 93 height 14
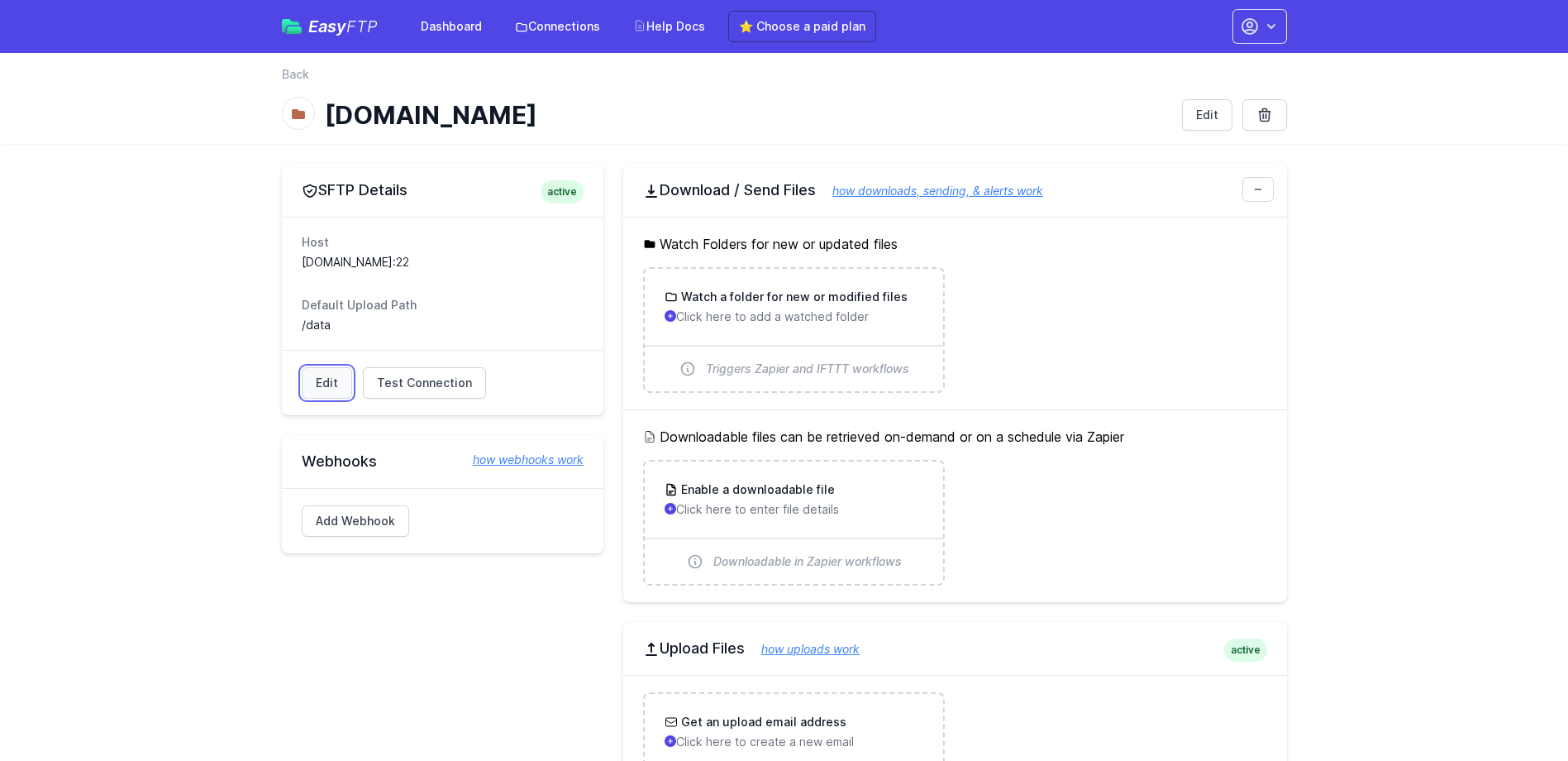
click at [318, 385] on link "Edit" at bounding box center [327, 382] width 50 height 32
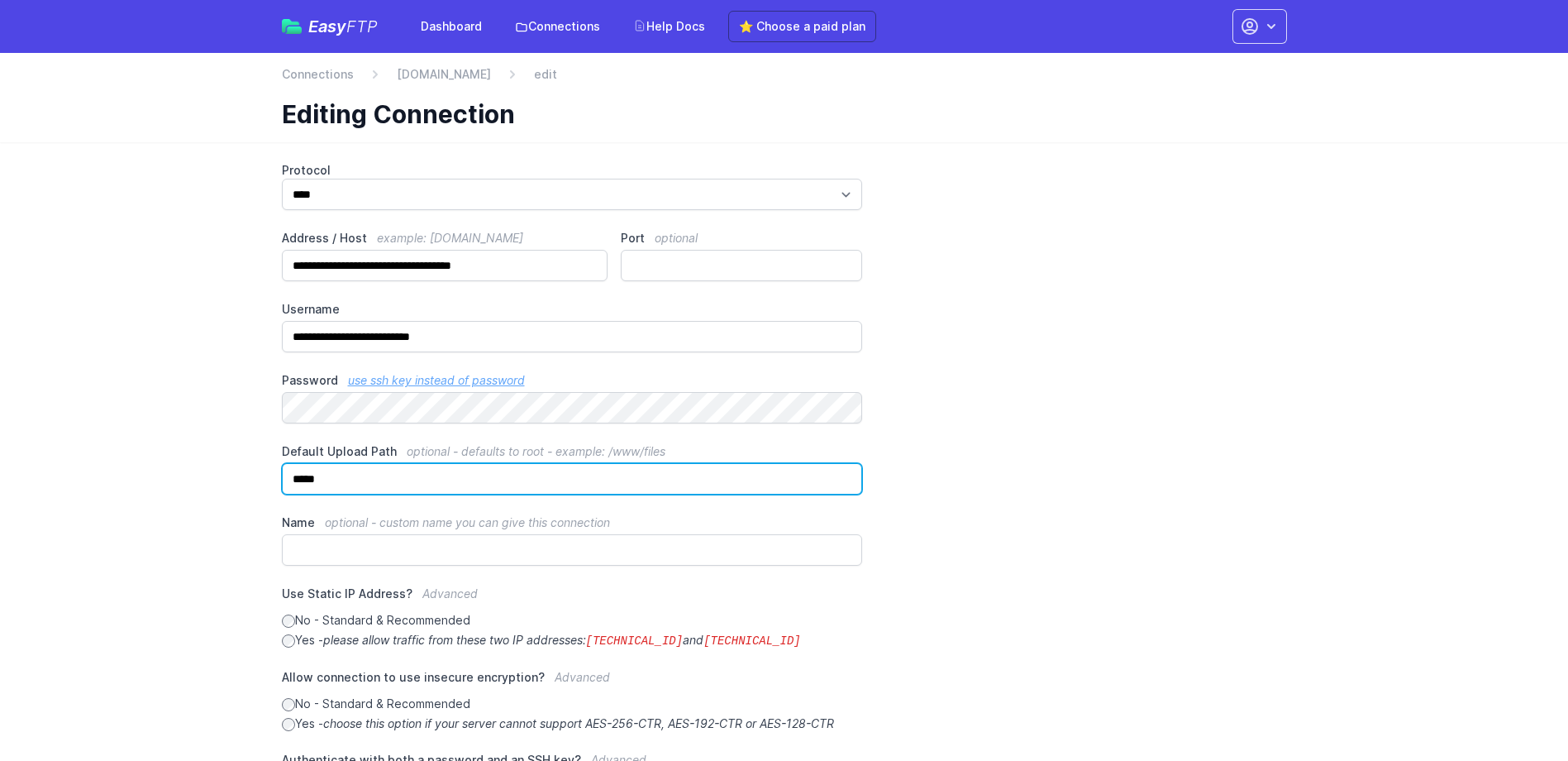
click at [428, 489] on input "*****" at bounding box center [573, 479] width 581 height 32
type input "**********"
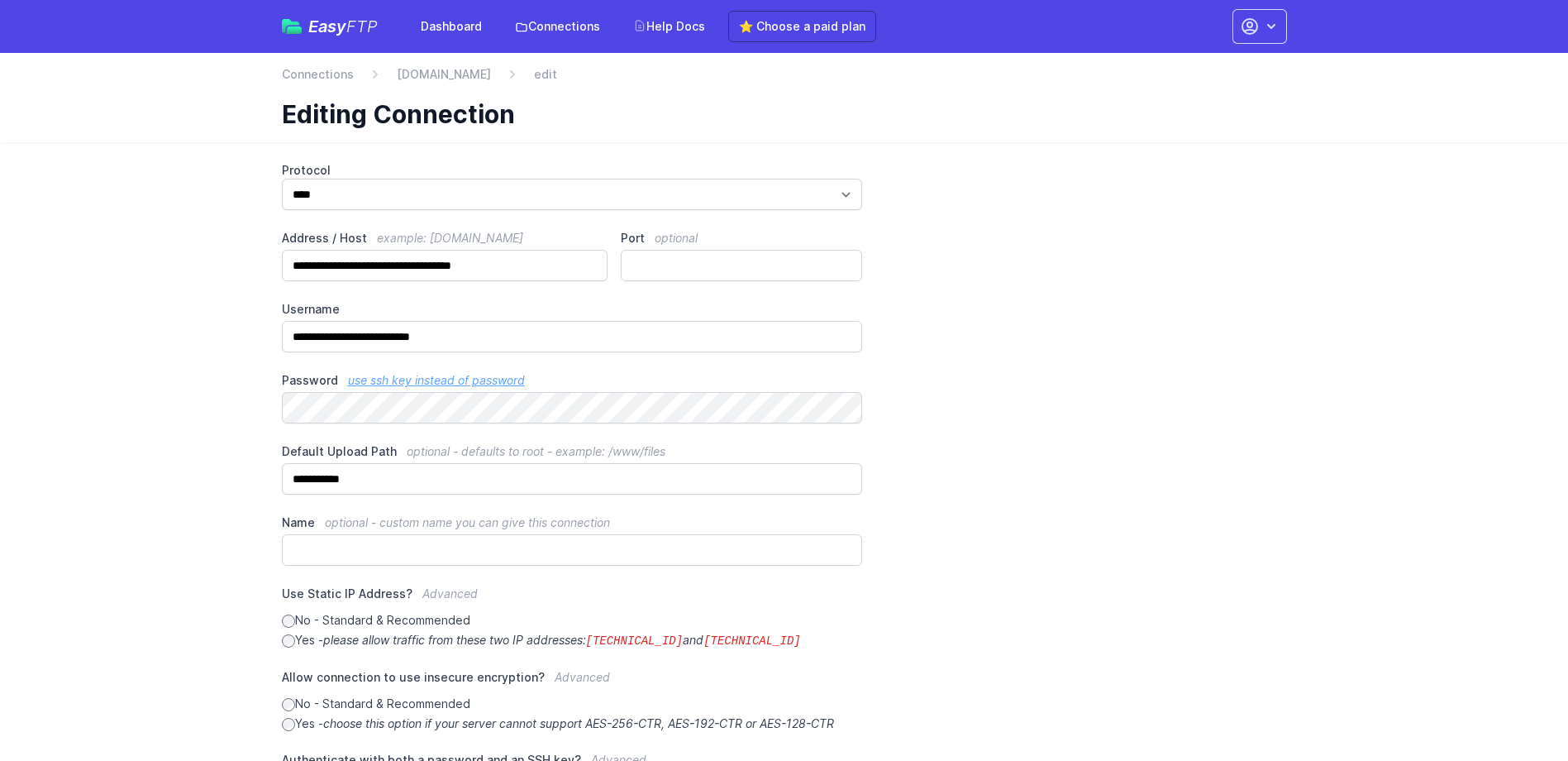
click at [1066, 437] on div "**********" at bounding box center [785, 530] width 1005 height 735
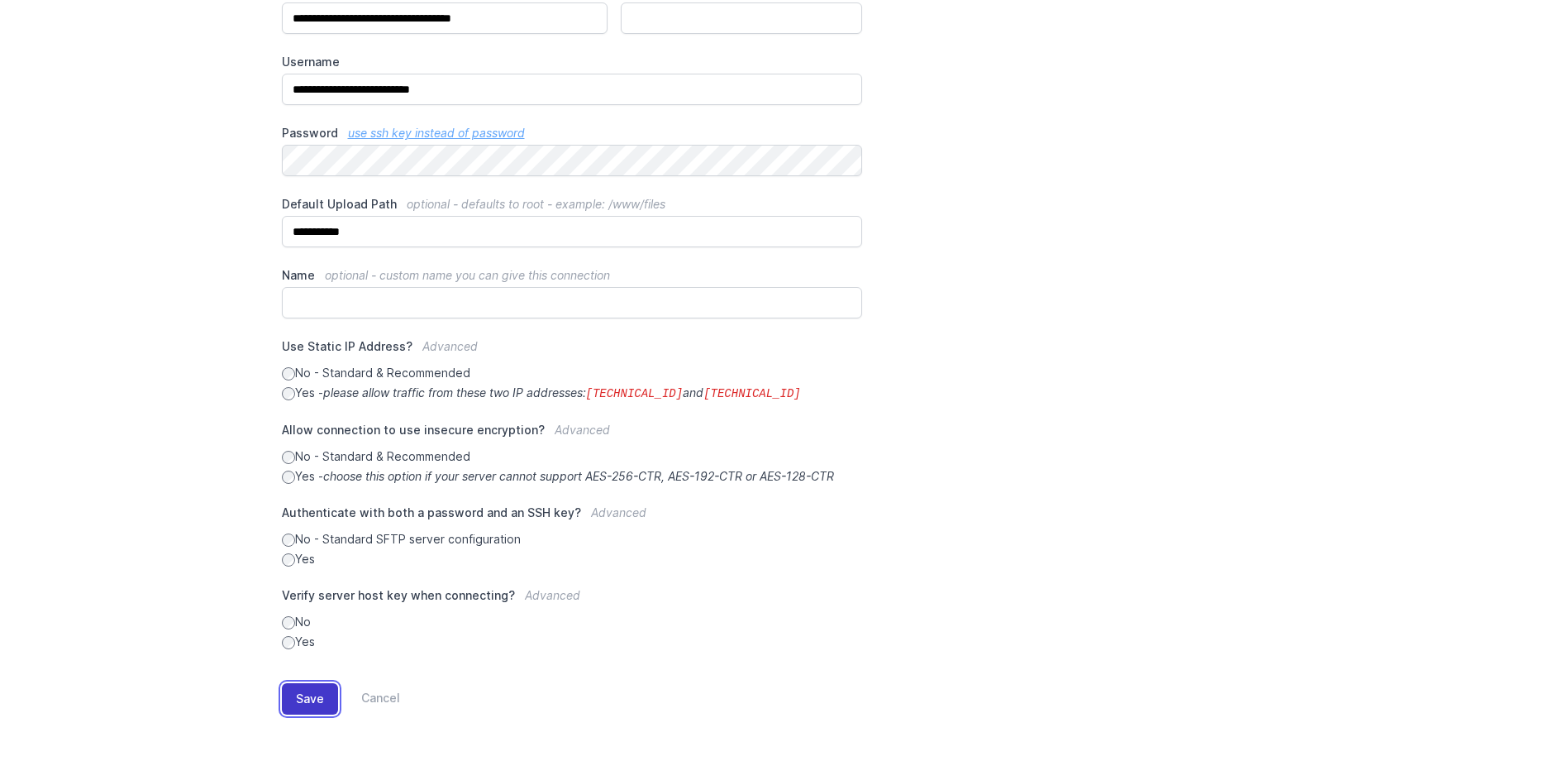
click at [316, 699] on button "Save" at bounding box center [310, 699] width 56 height 32
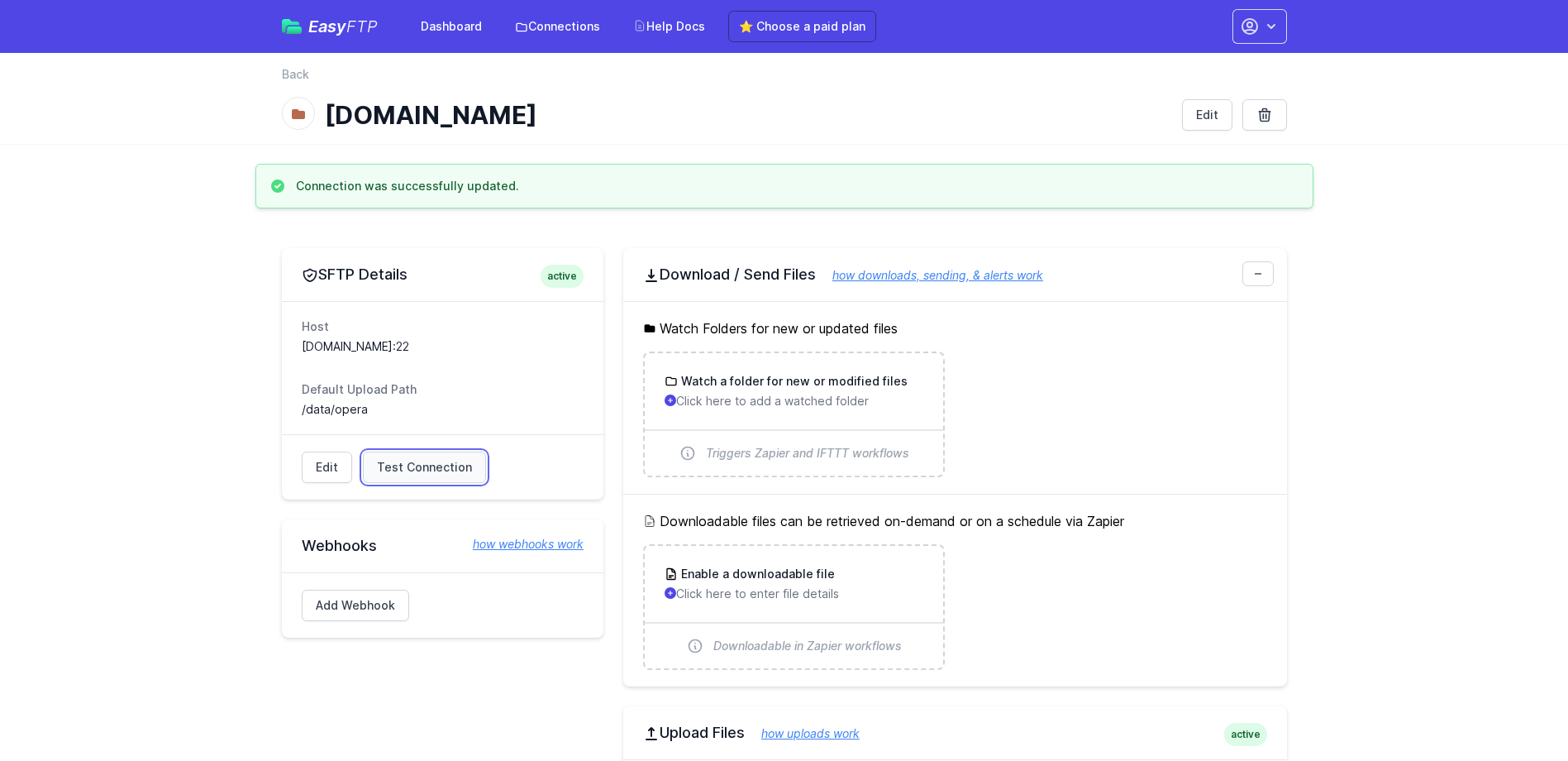
click at [419, 468] on span "Test Connection" at bounding box center [424, 467] width 95 height 16
click at [565, 453] on div "Edit Running test... Results Please address issues below and test again. Contac…" at bounding box center [443, 467] width 321 height 66
click at [549, 419] on div "Host storagescgprod01.blob.core.windows.net:22 Default Upload Path /data/opera" at bounding box center [443, 368] width 321 height 133
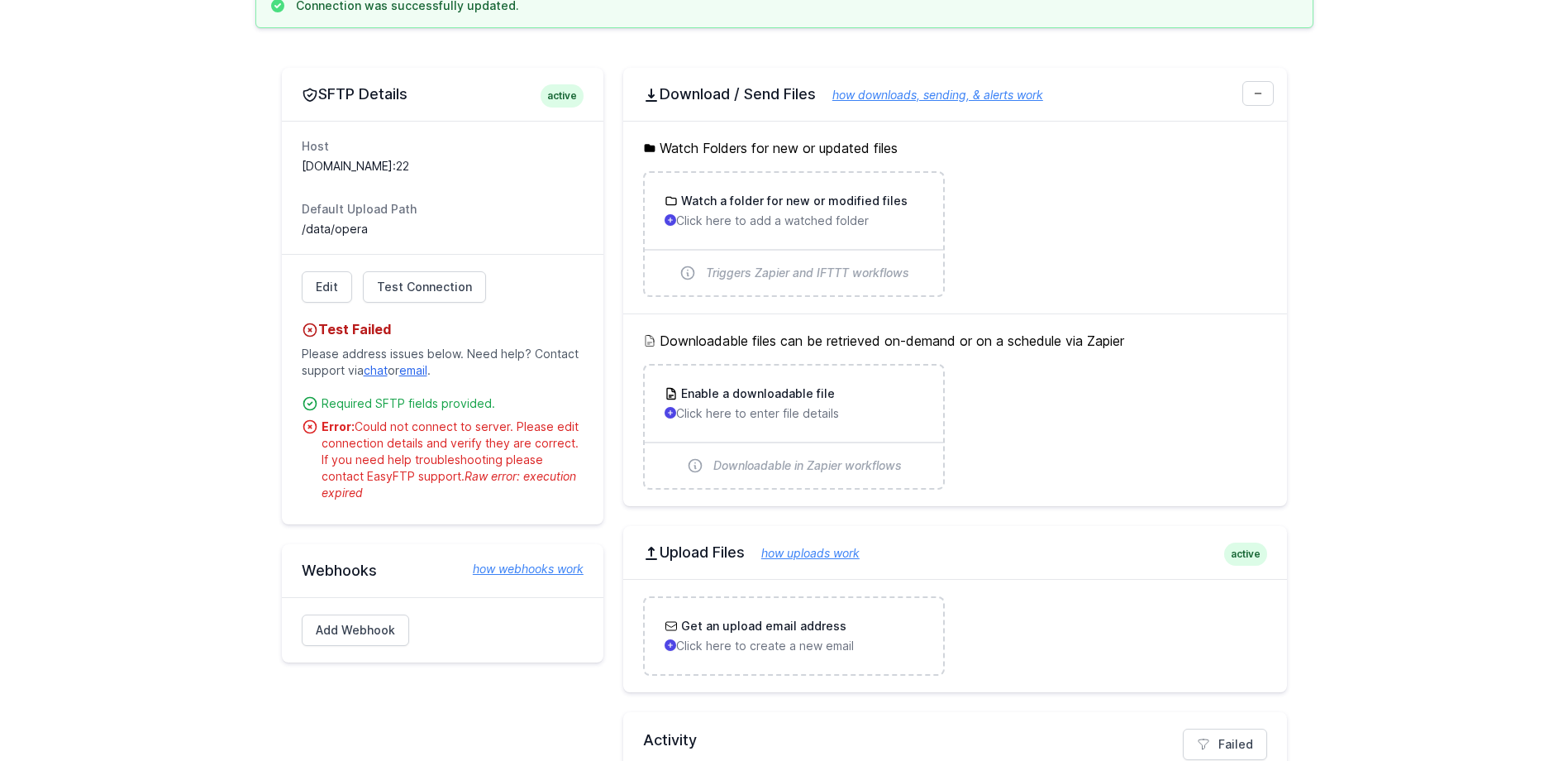
scroll to position [139, 0]
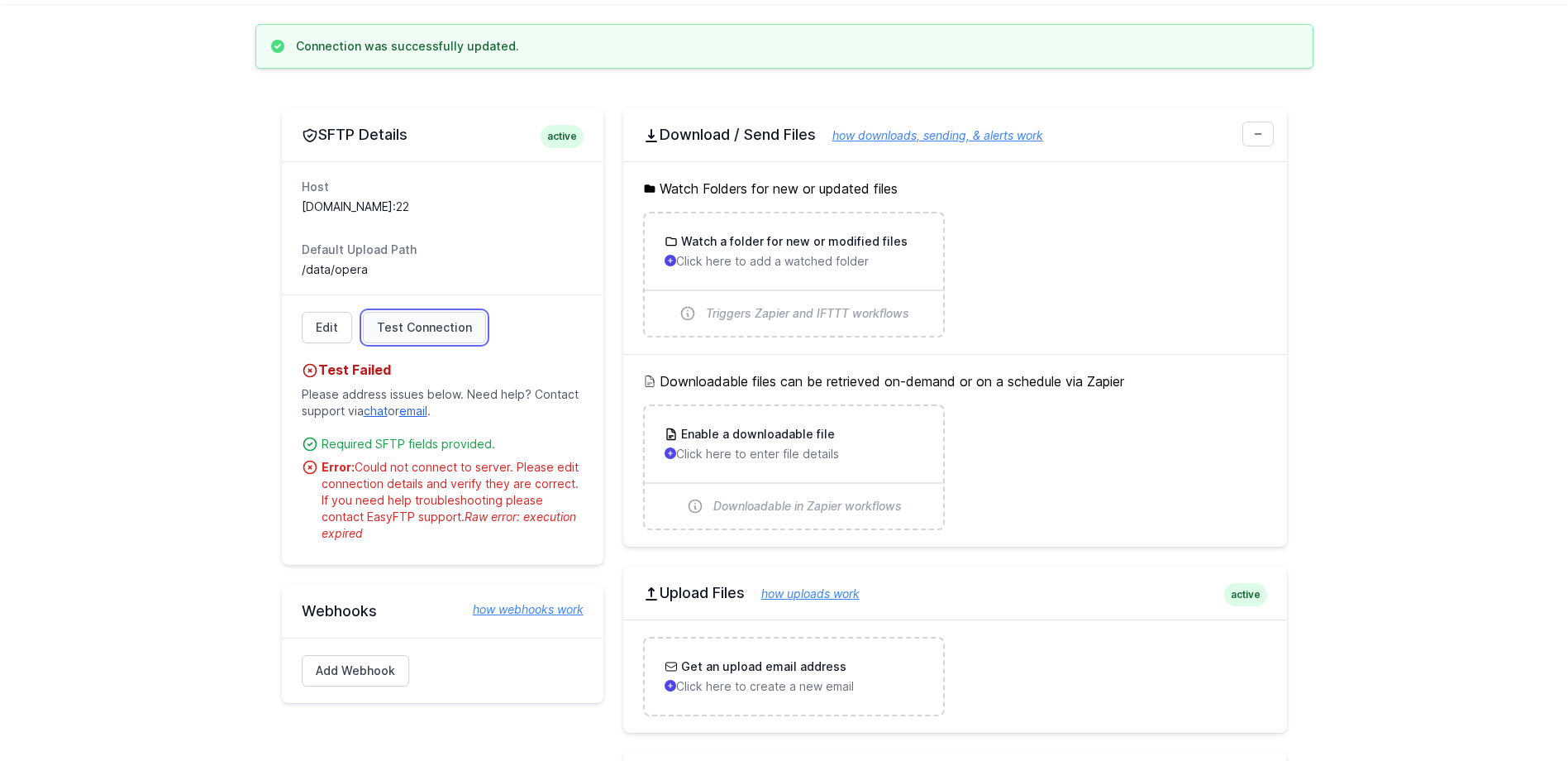
click at [438, 323] on span "Test Connection" at bounding box center [424, 327] width 95 height 16
click at [410, 319] on span "Test Connection" at bounding box center [424, 327] width 95 height 16
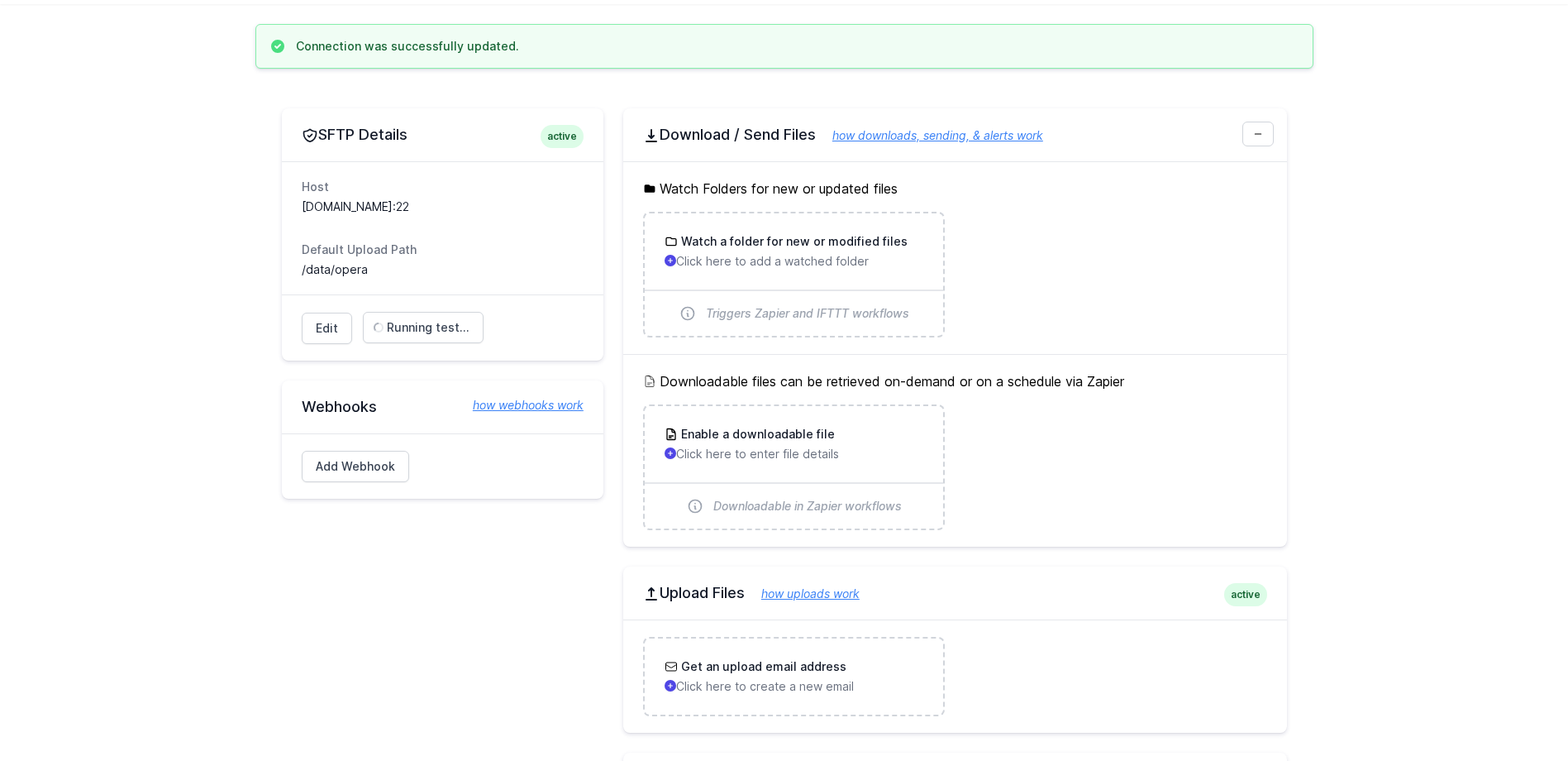
click at [588, 287] on div "Host storagescgprod01.blob.core.windows.net:22 Default Upload Path /data/opera" at bounding box center [443, 228] width 321 height 133
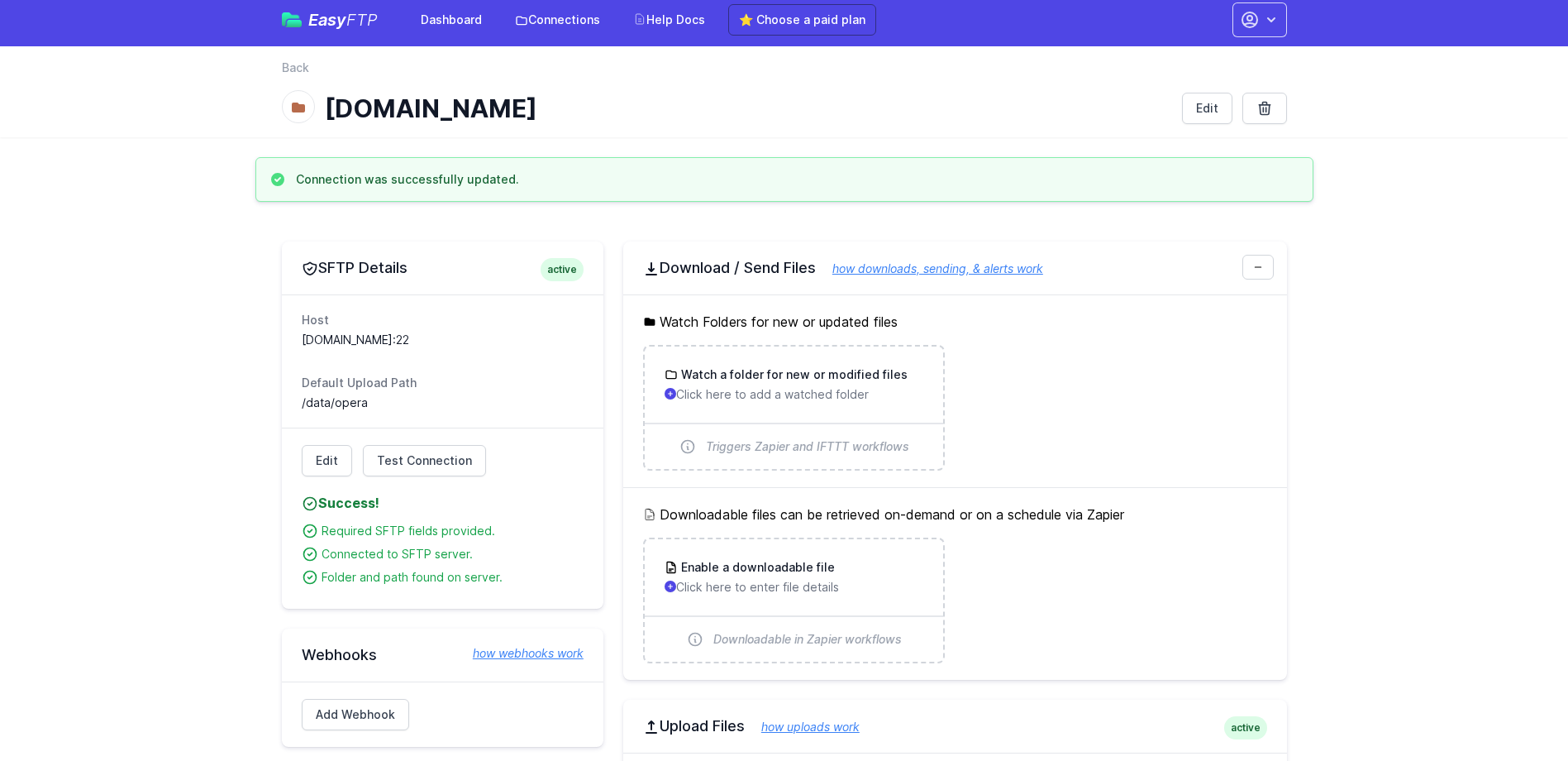
scroll to position [0, 0]
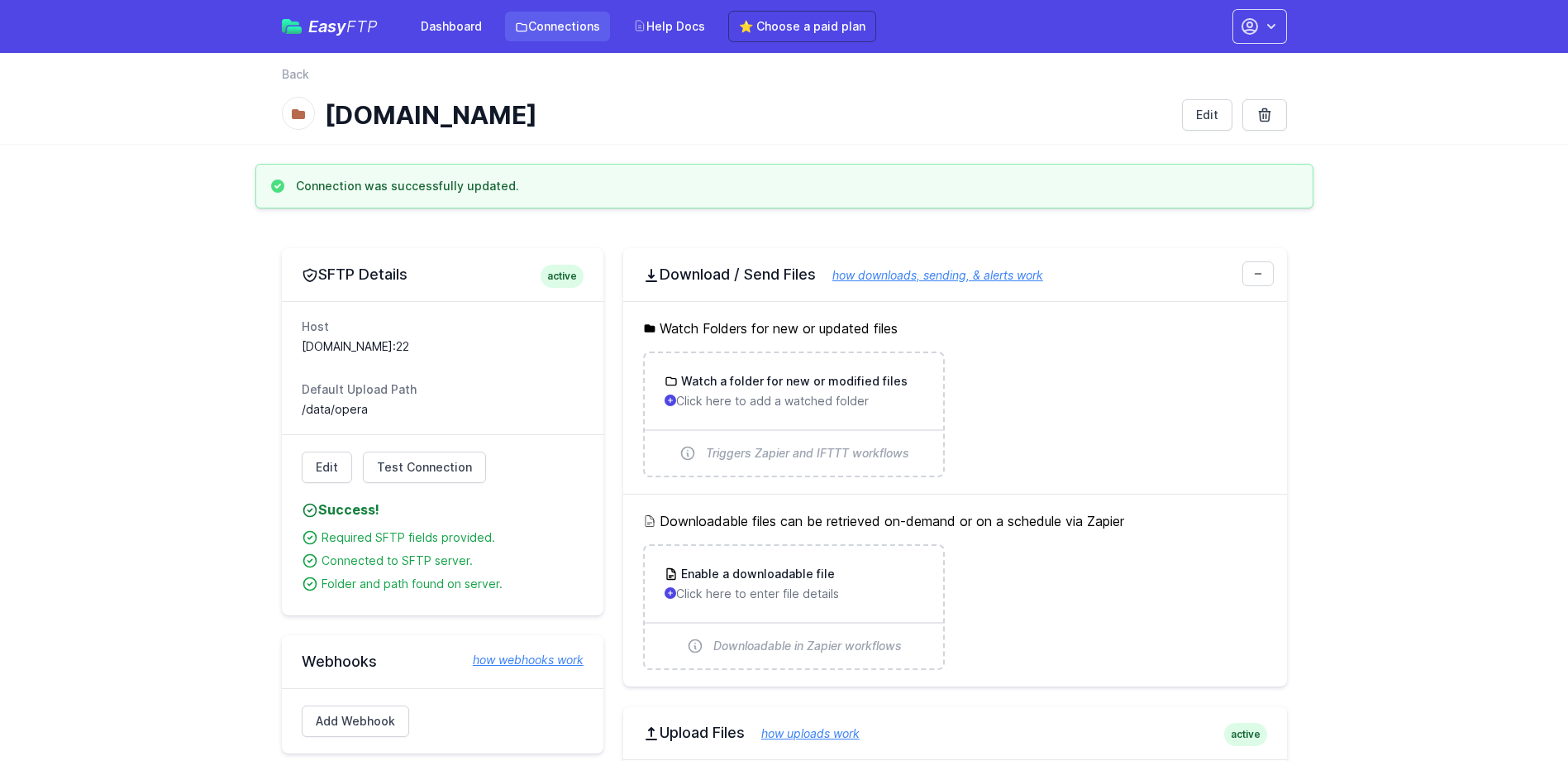
click at [551, 26] on link "Connections" at bounding box center [557, 27] width 105 height 30
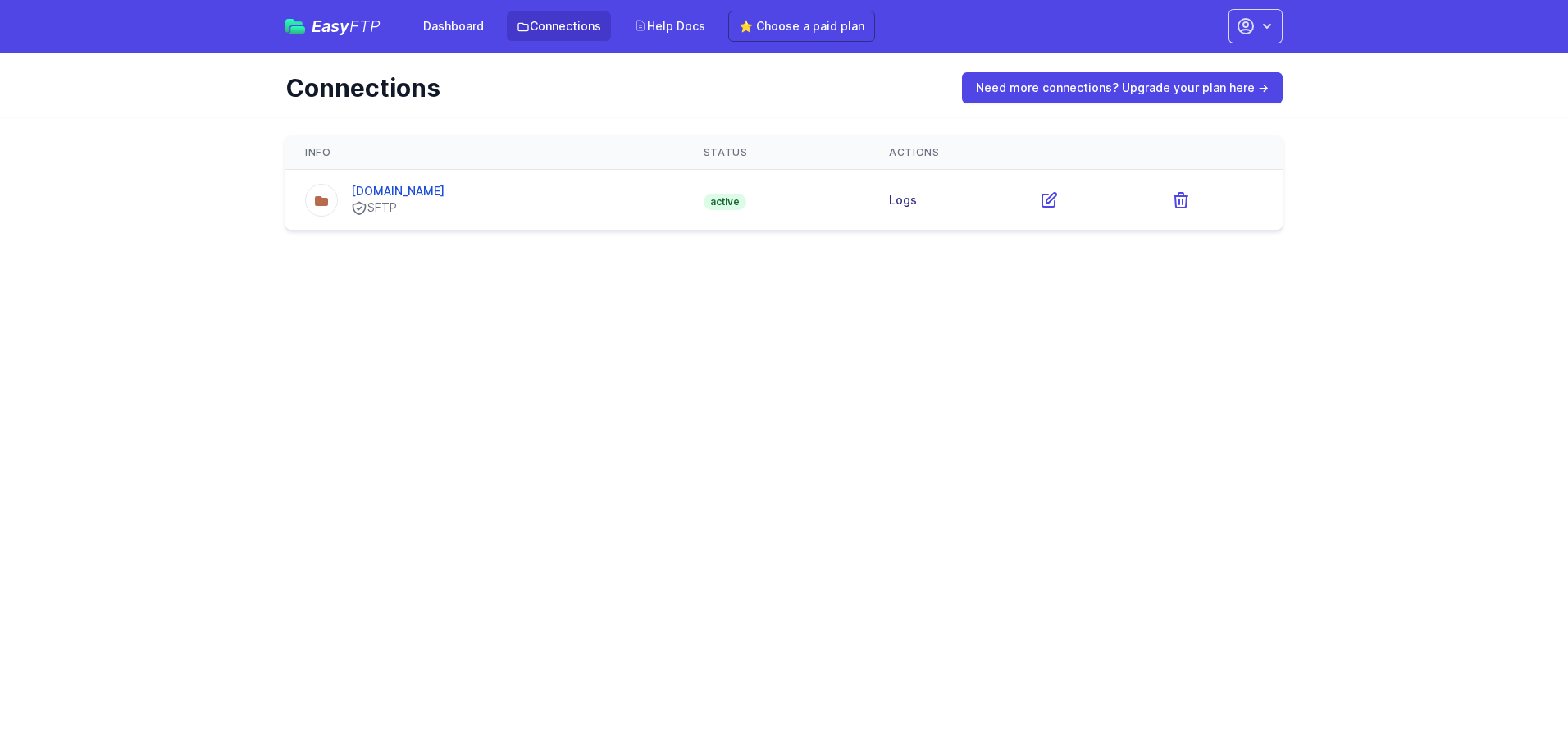
click at [917, 205] on link "Logs" at bounding box center [902, 199] width 28 height 14
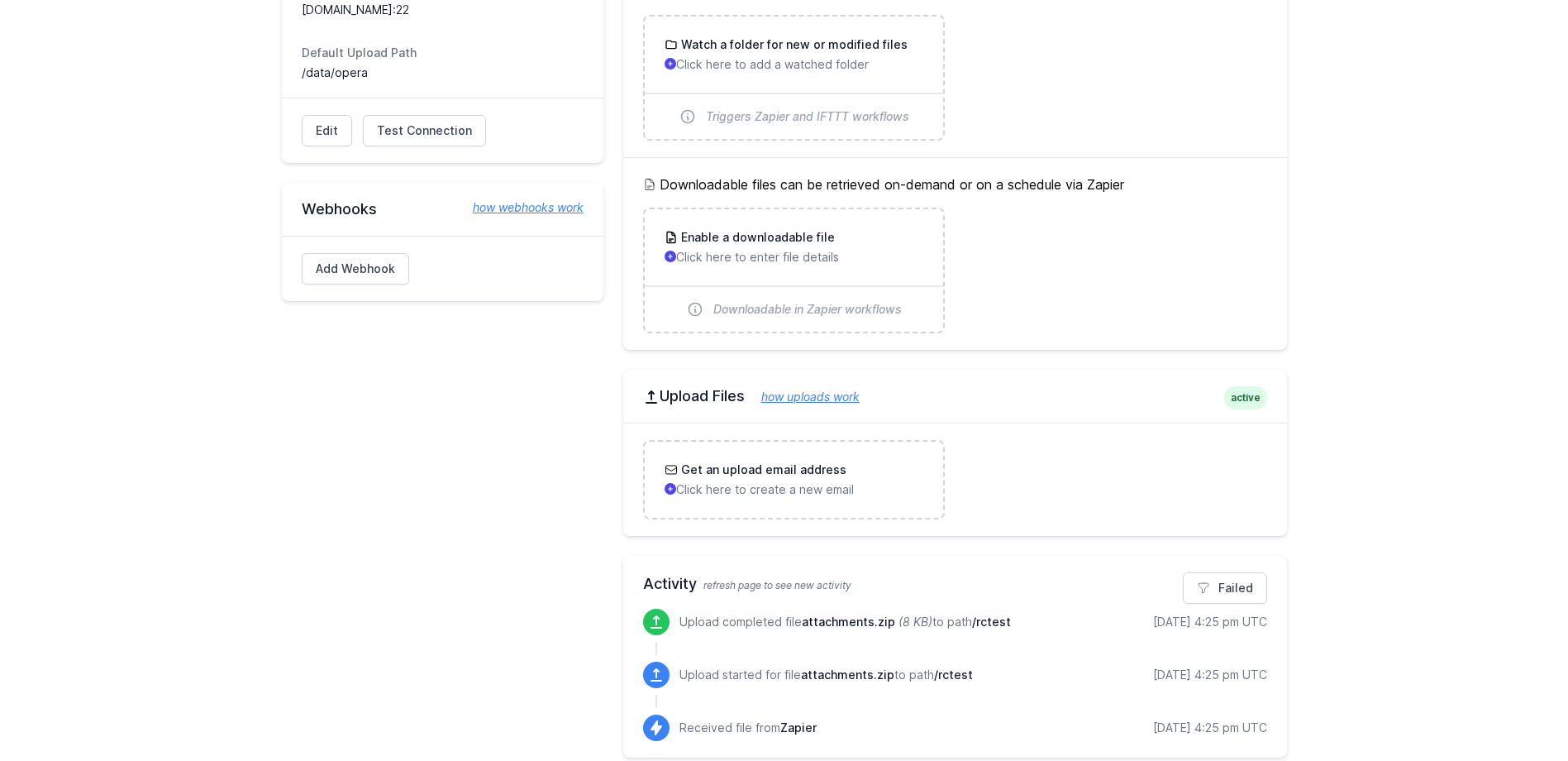
scroll to position [268, 0]
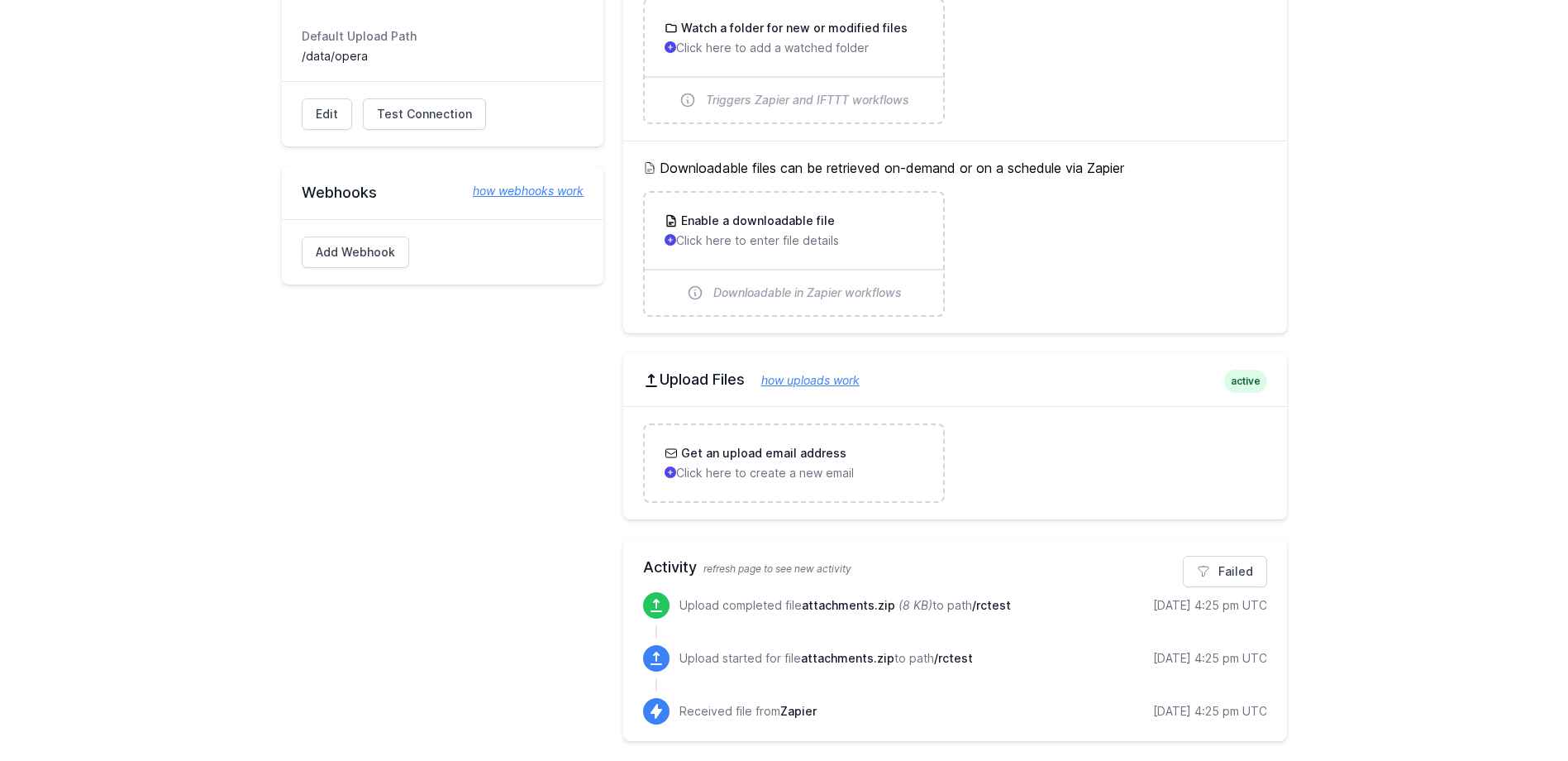
click at [656, 603] on icon at bounding box center [657, 605] width 12 height 13
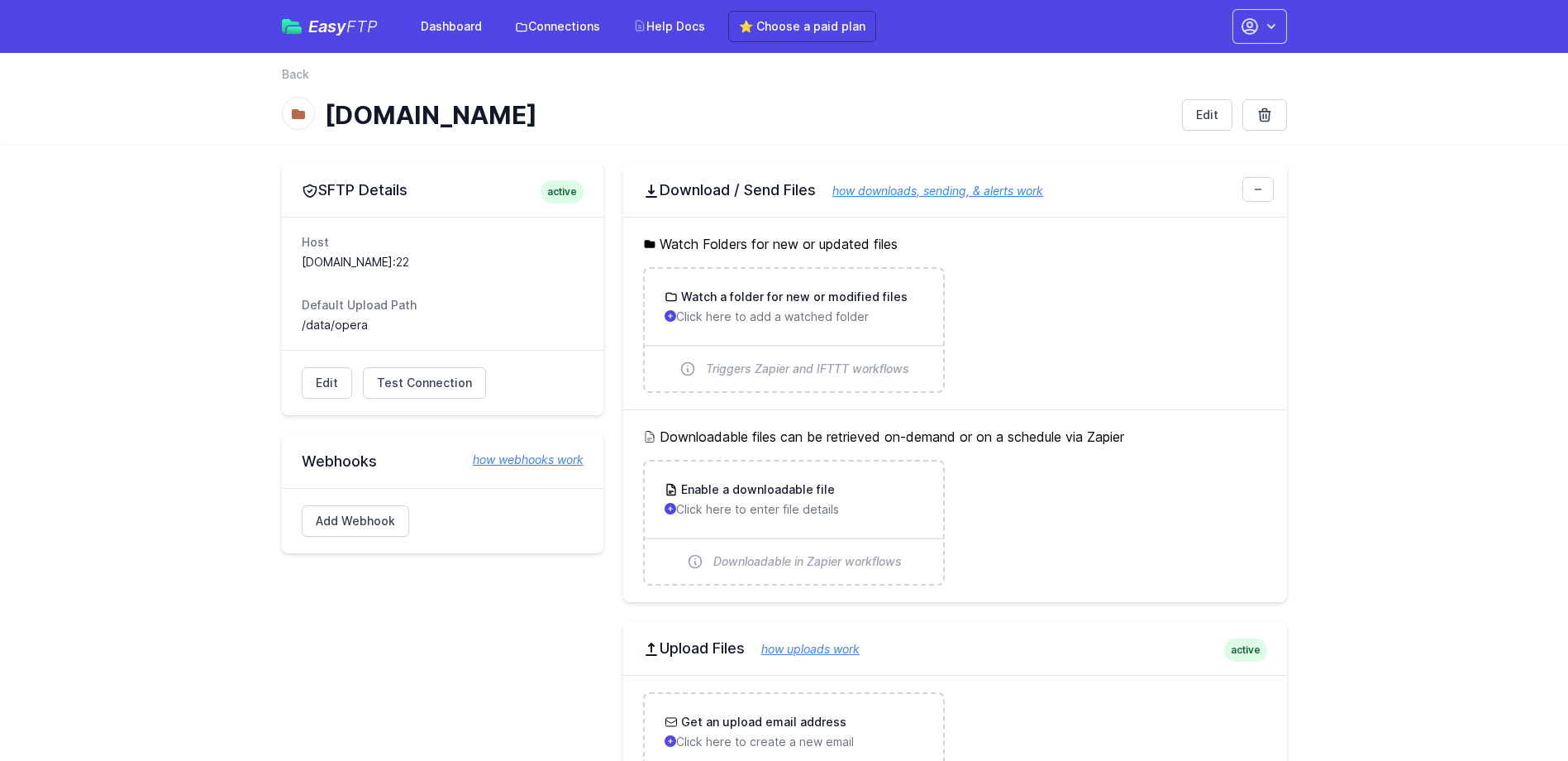
scroll to position [268, 0]
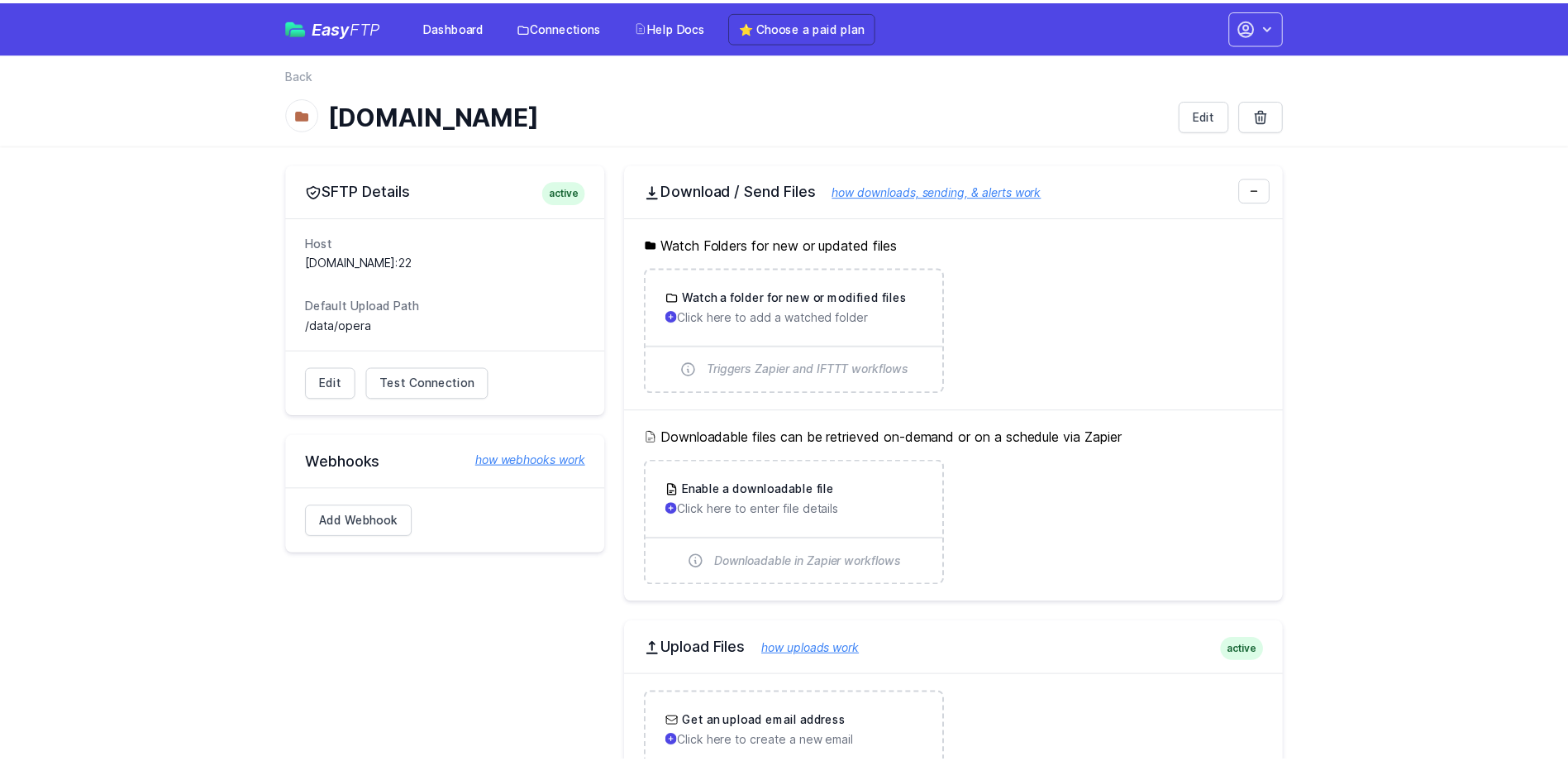
scroll to position [268, 0]
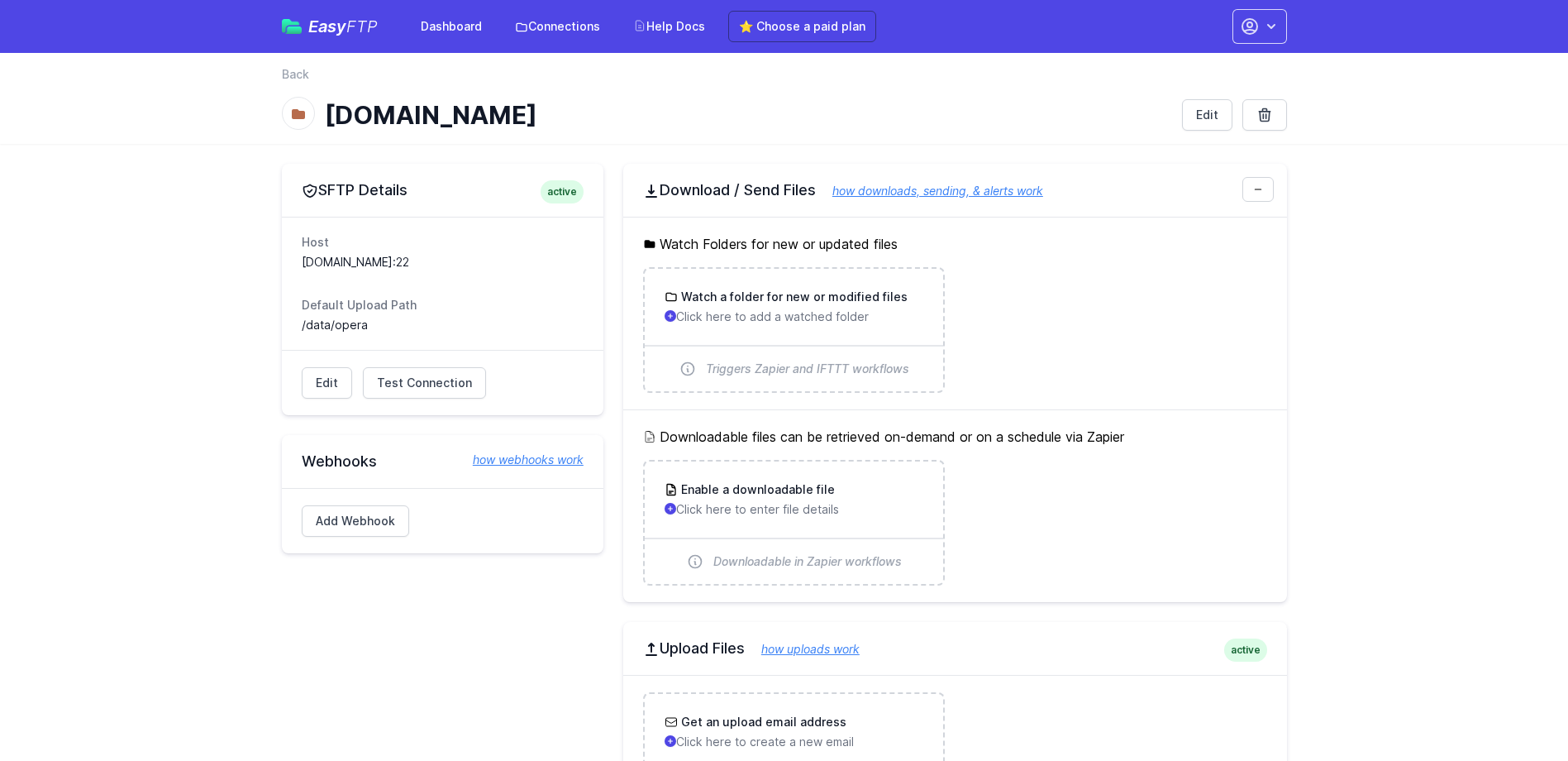
scroll to position [268, 0]
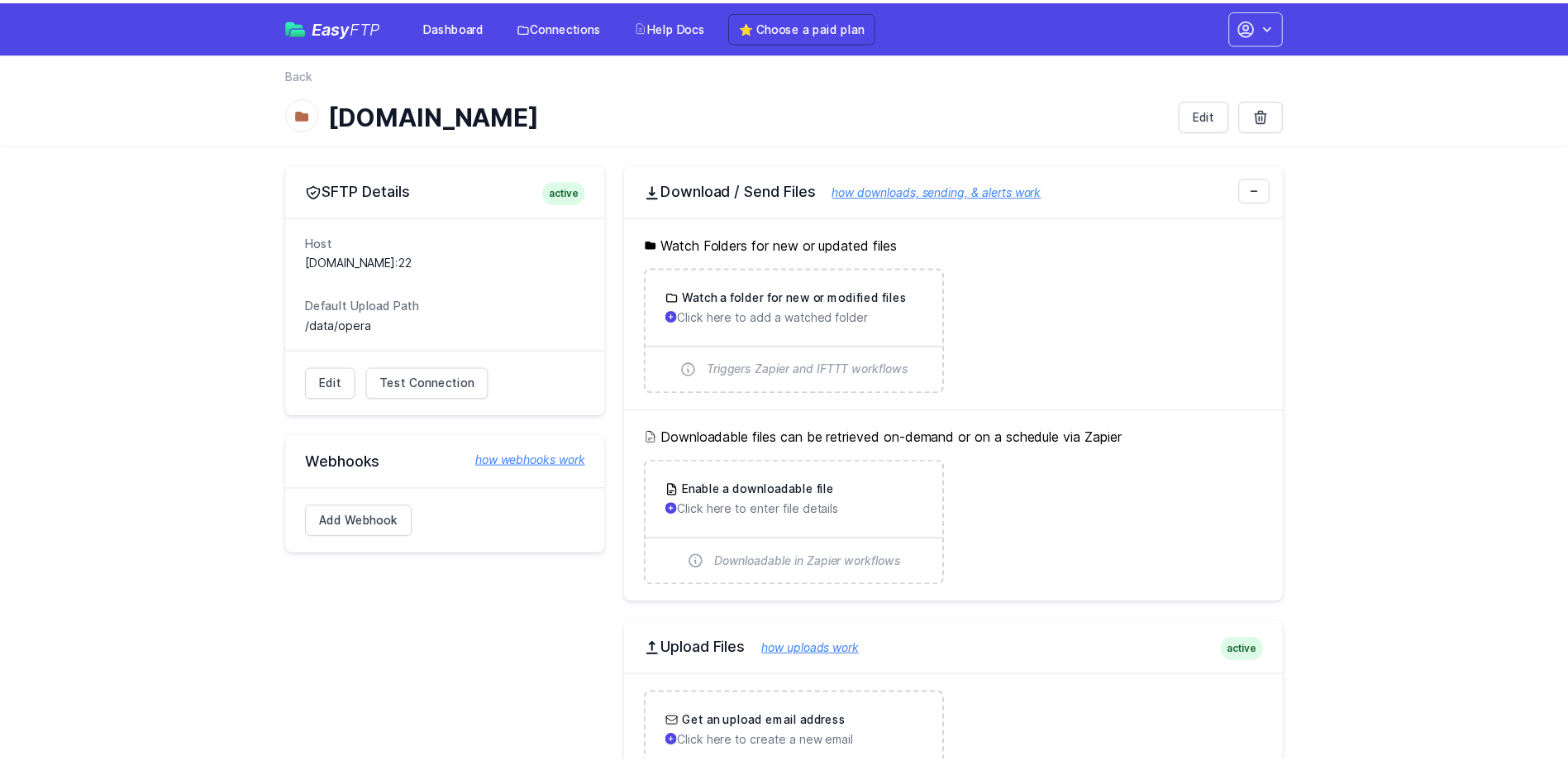
scroll to position [268, 0]
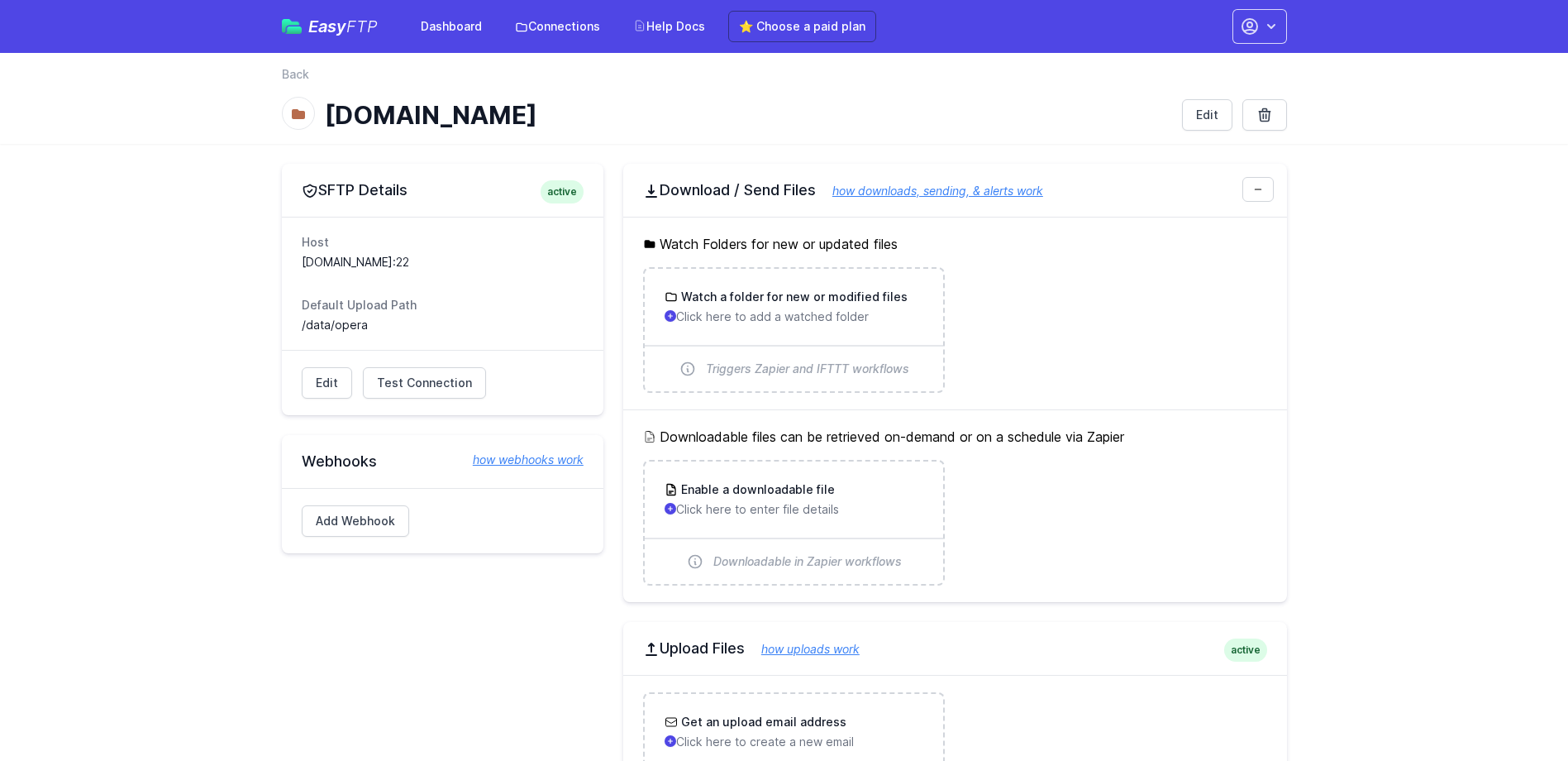
scroll to position [268, 0]
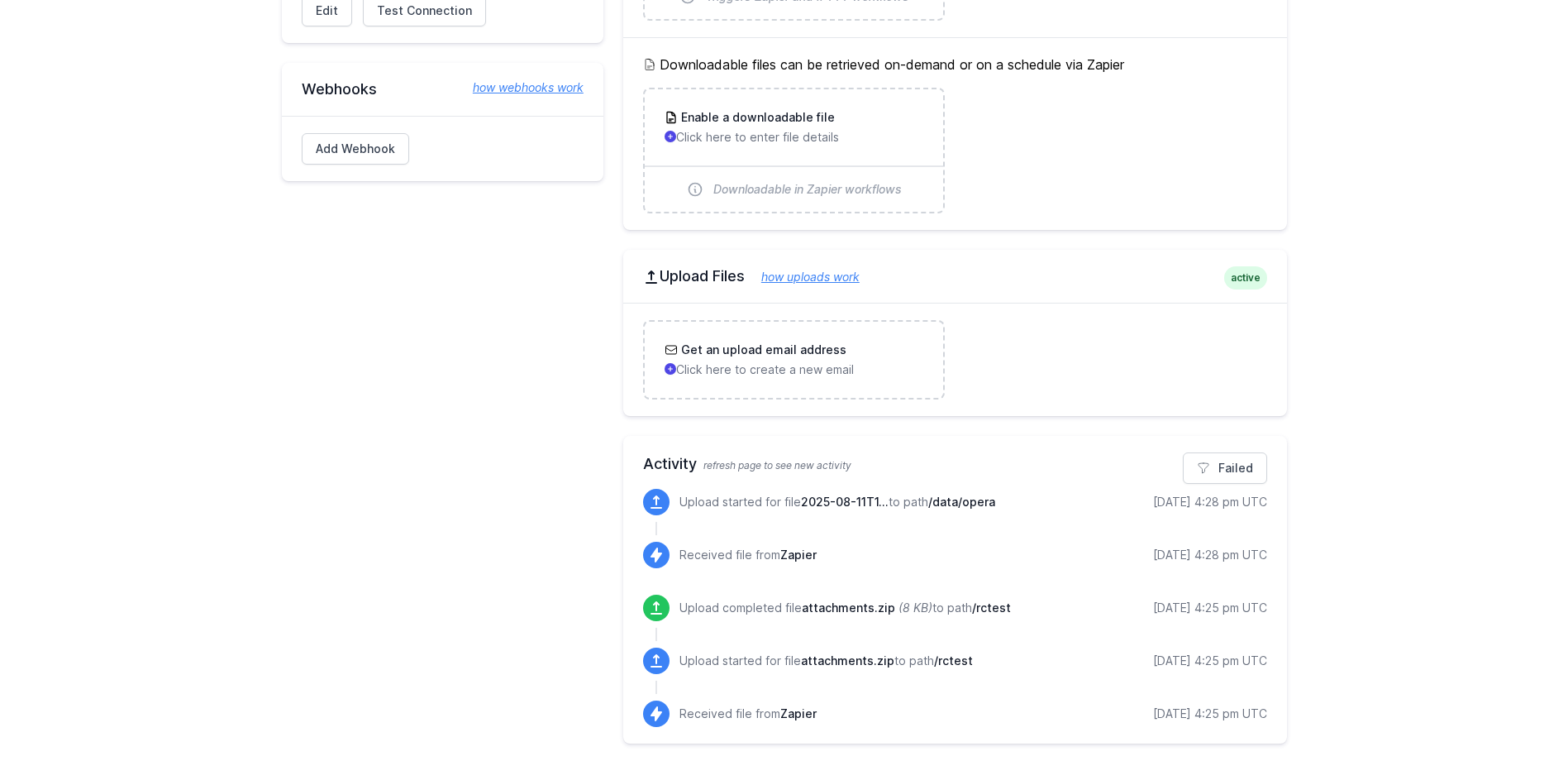
scroll to position [375, 0]
